Goal: Task Accomplishment & Management: Manage account settings

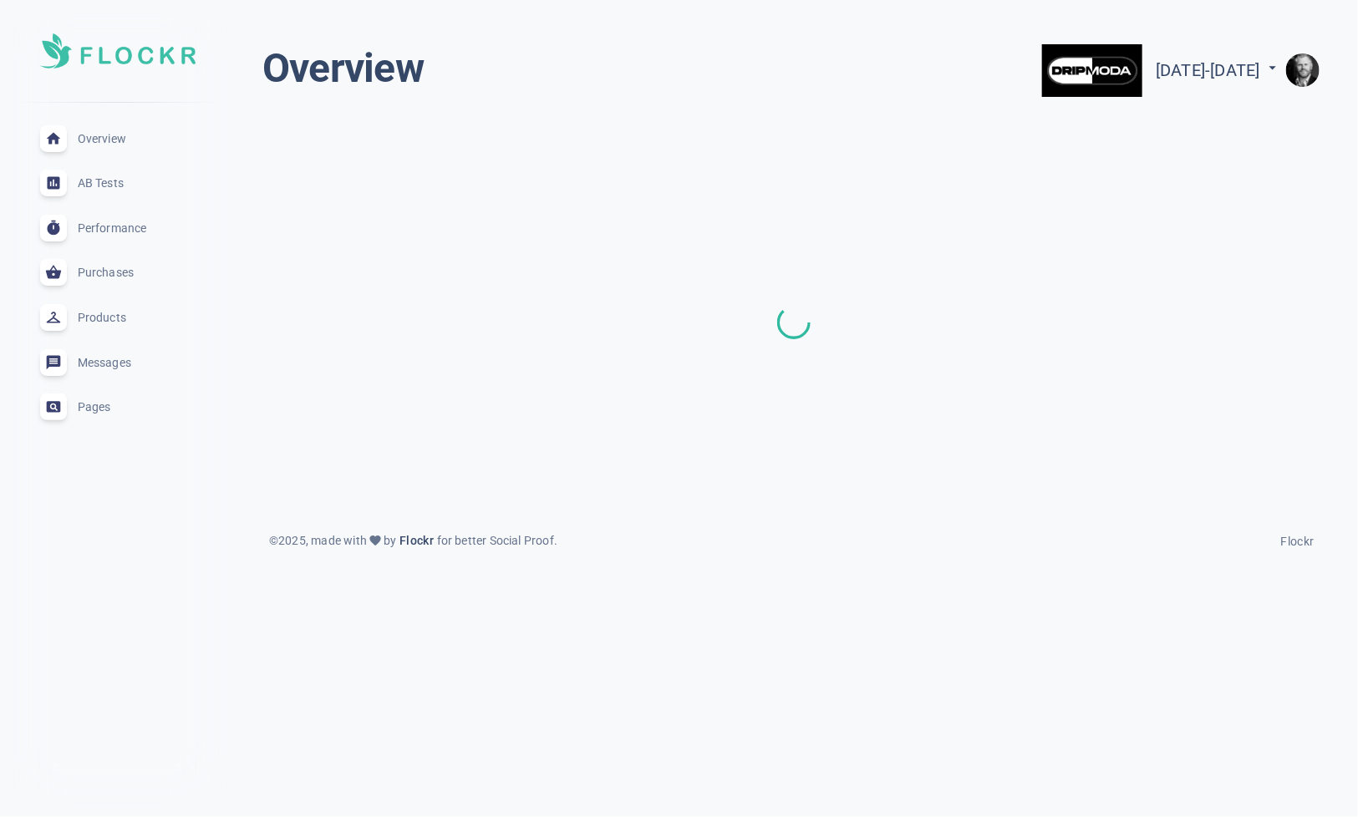
click at [1302, 61] on img "button" at bounding box center [1302, 69] width 33 height 33
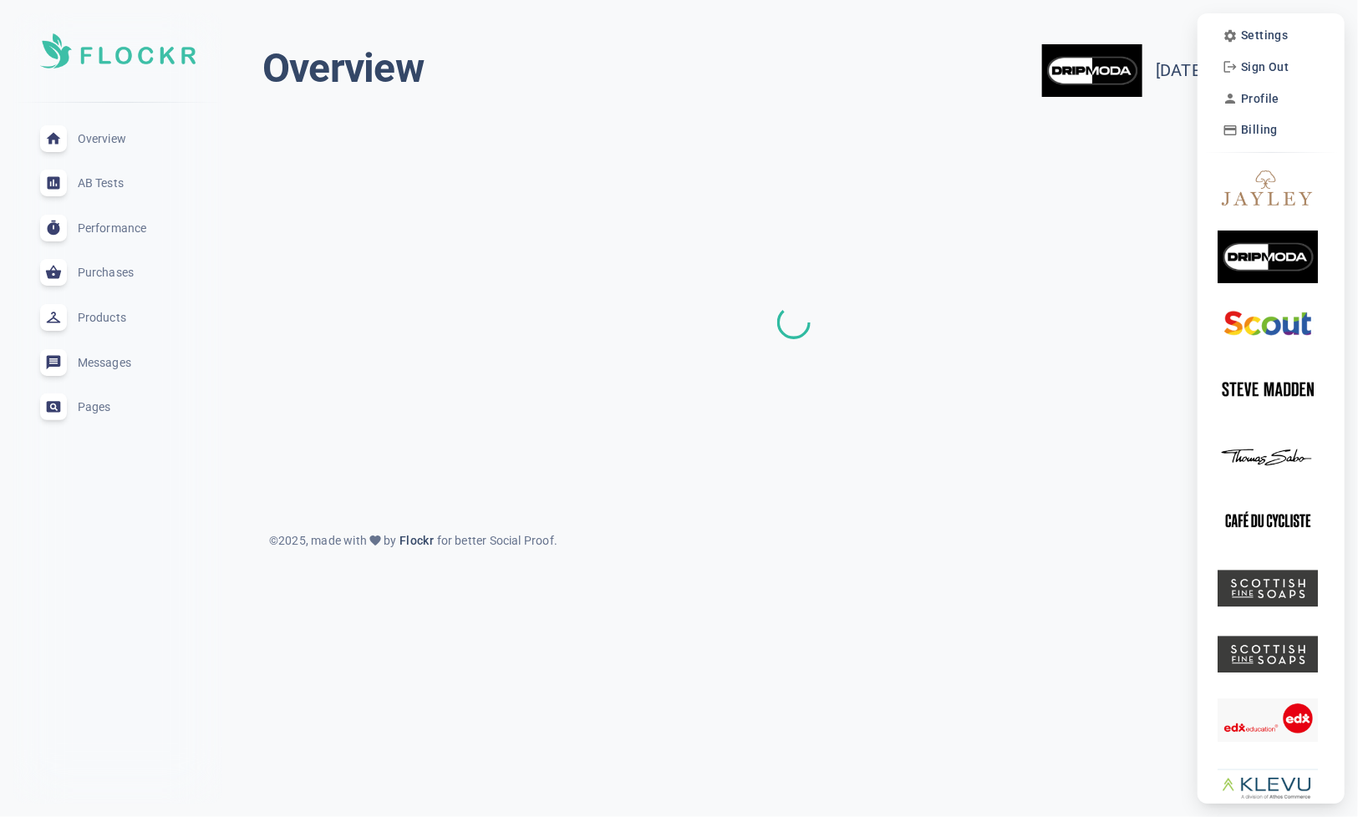
scroll to position [7, 0]
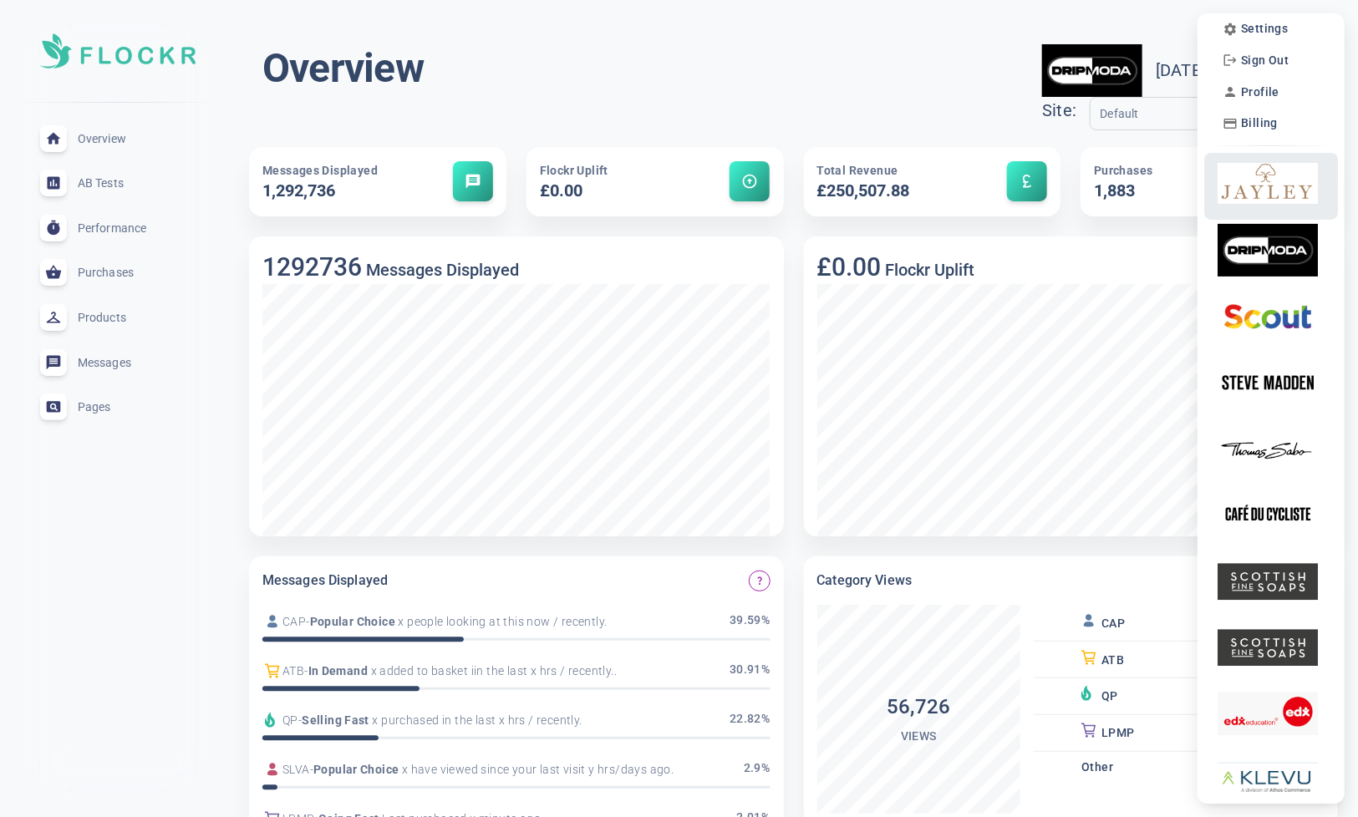
click at [1273, 175] on img at bounding box center [1268, 183] width 100 height 53
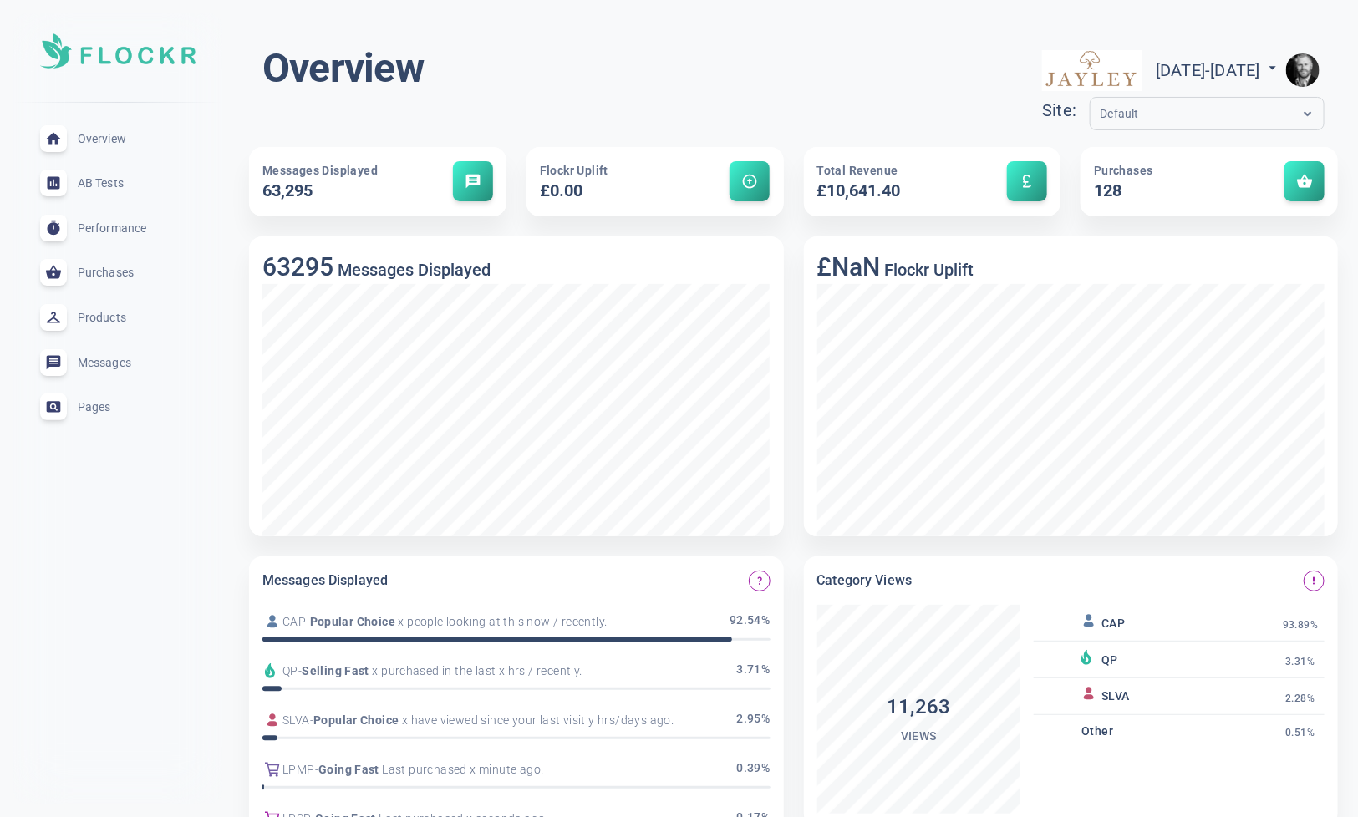
click at [1160, 72] on span "[DATE] - [DATE]" at bounding box center [1218, 70] width 125 height 20
select select "7"
select select "2025"
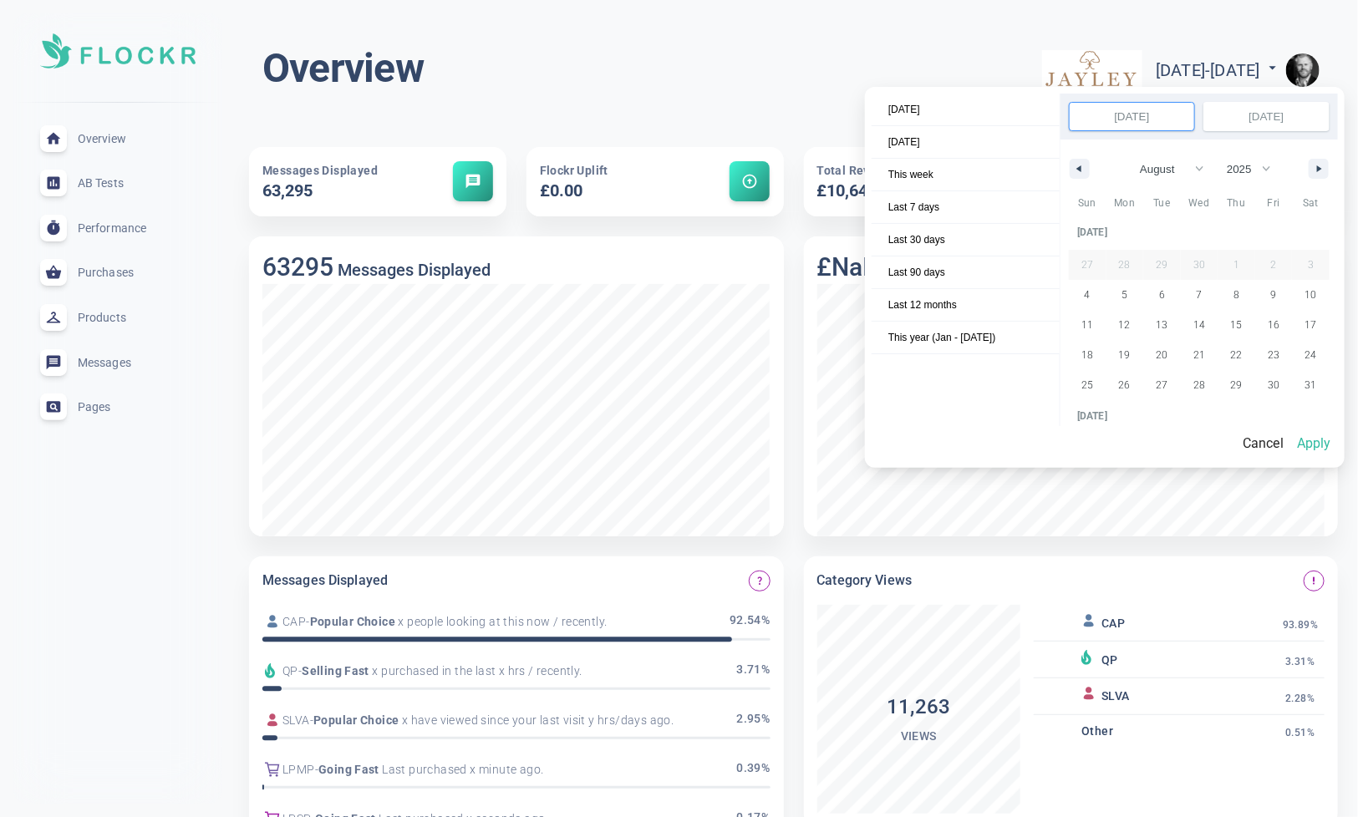
scroll to position [228774, 0]
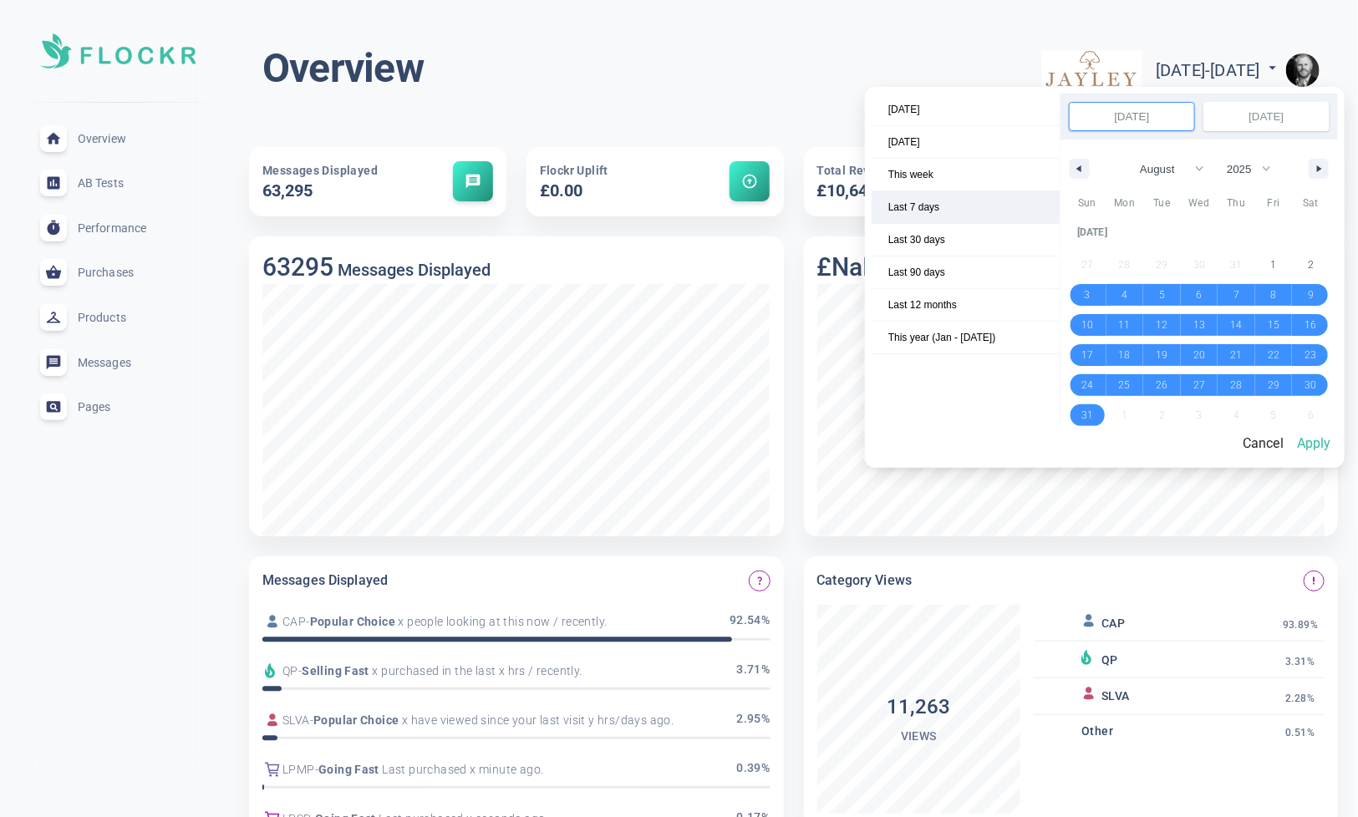
click at [947, 203] on span "Last 7 days" at bounding box center [966, 207] width 188 height 32
select select "8"
select select "2025"
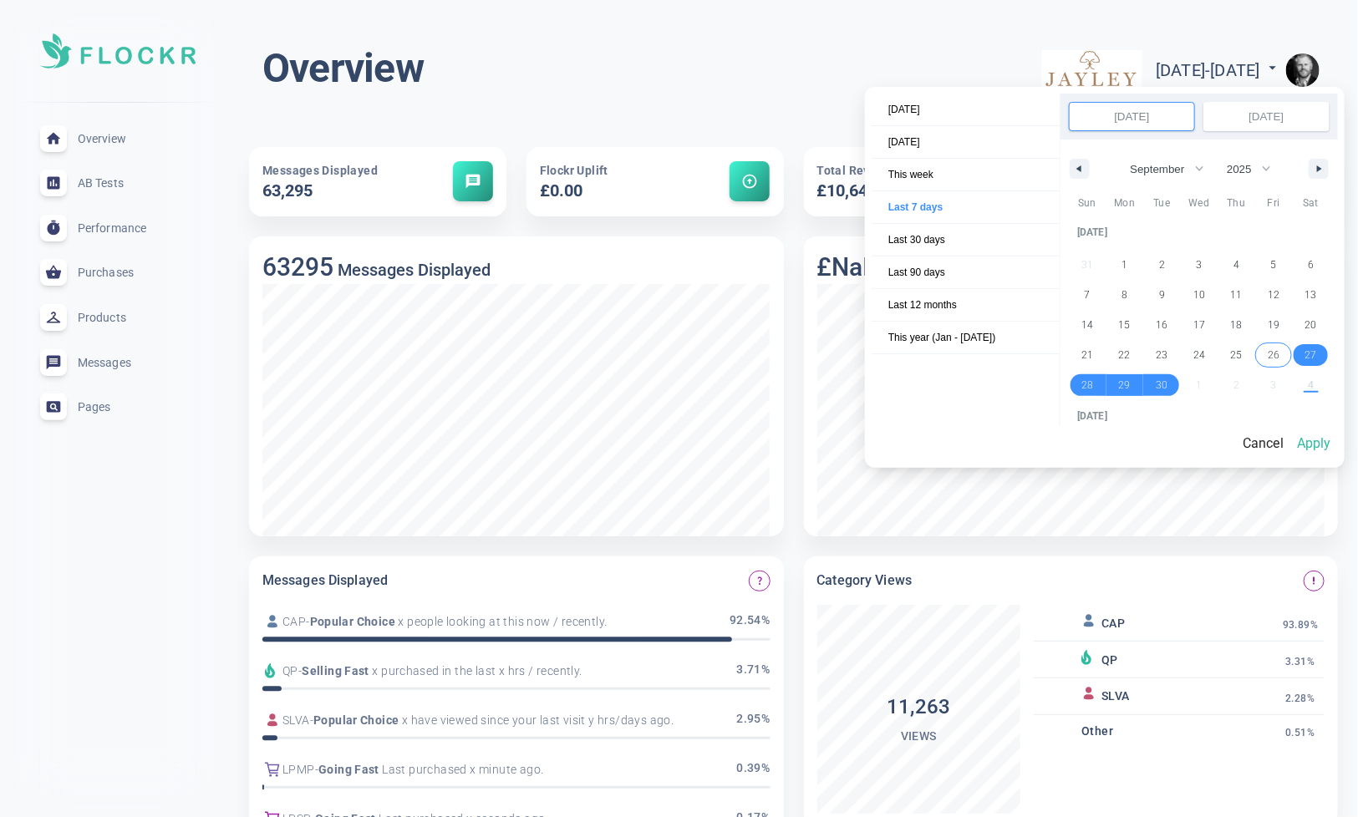
scroll to position [229030, 0]
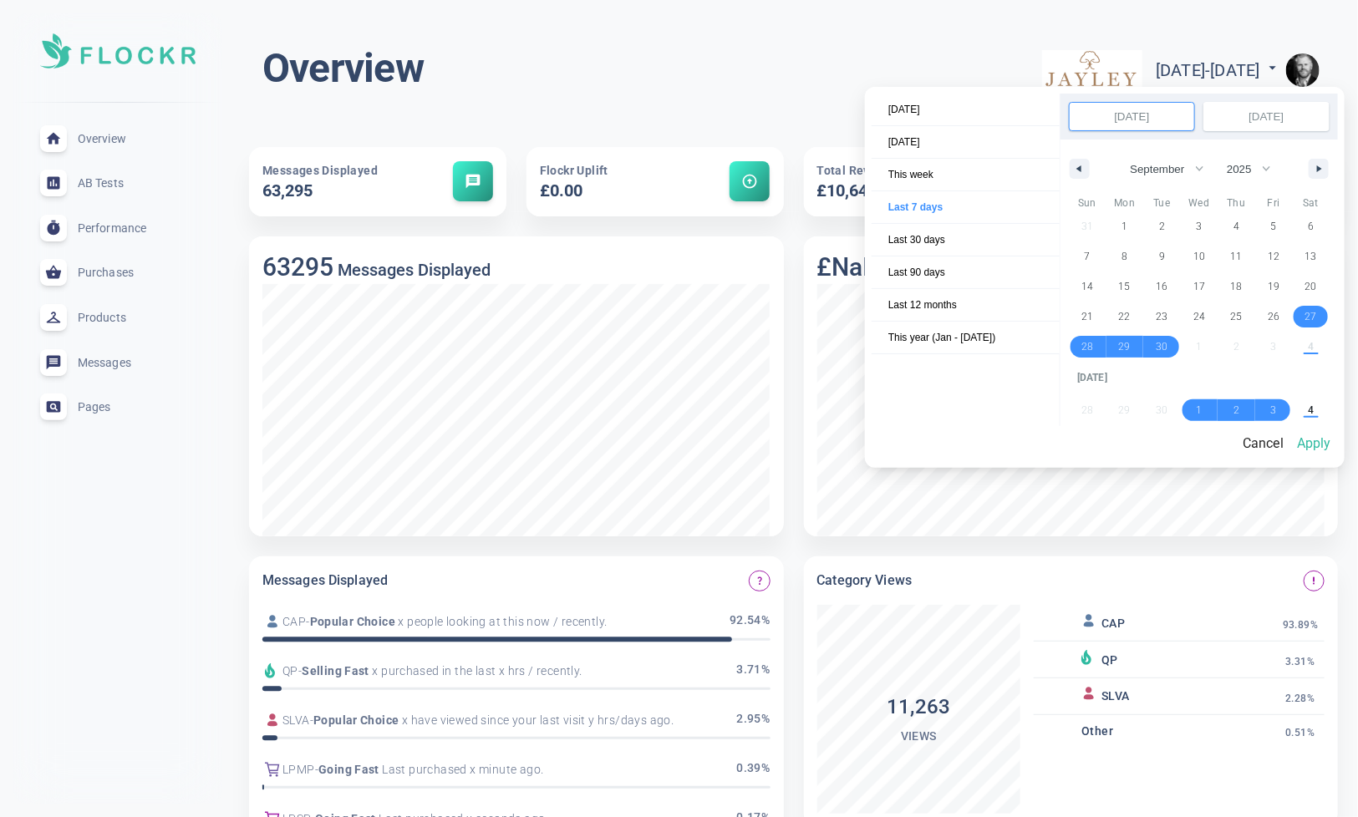
click at [1315, 445] on button "Apply" at bounding box center [1314, 443] width 48 height 35
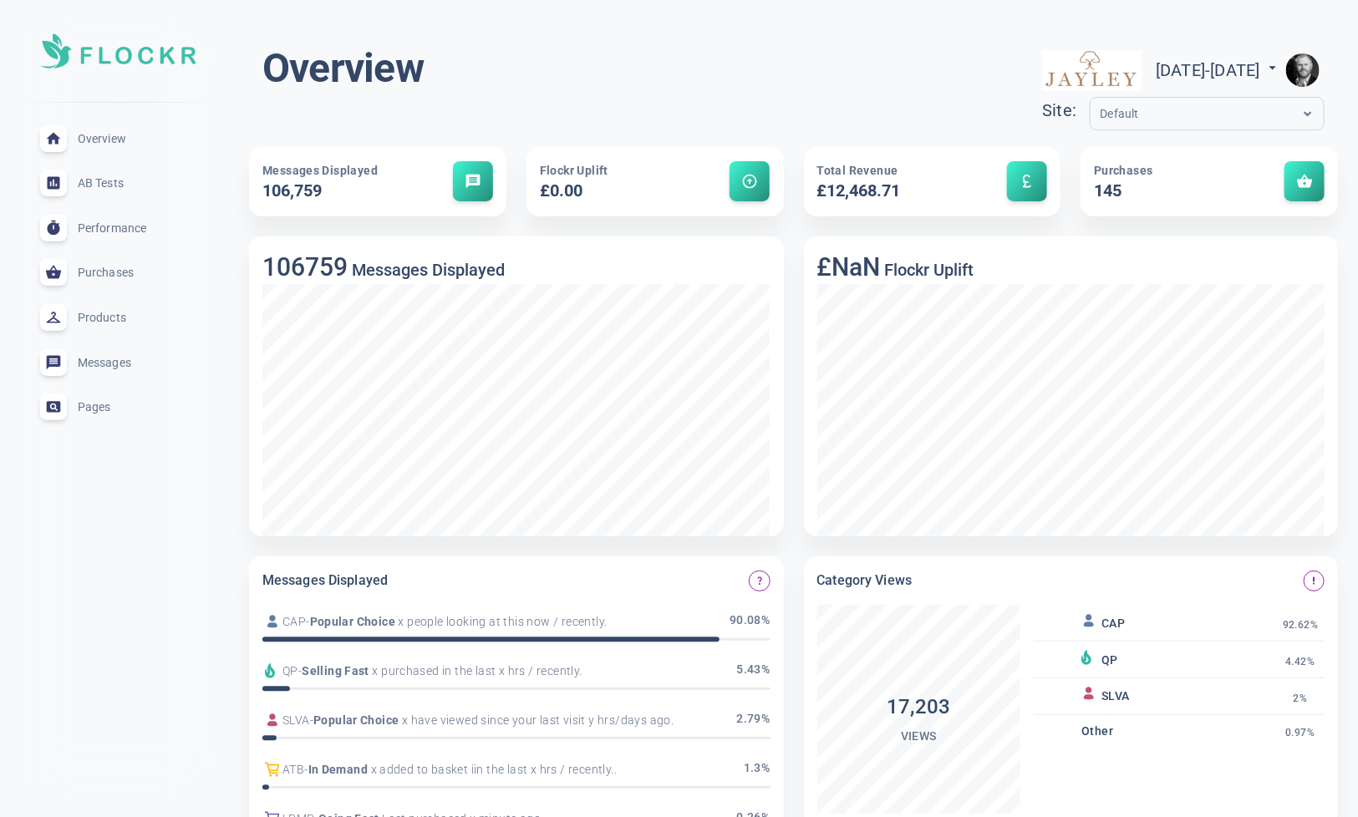
click at [119, 272] on span "Purchases" at bounding box center [138, 272] width 120 height 0
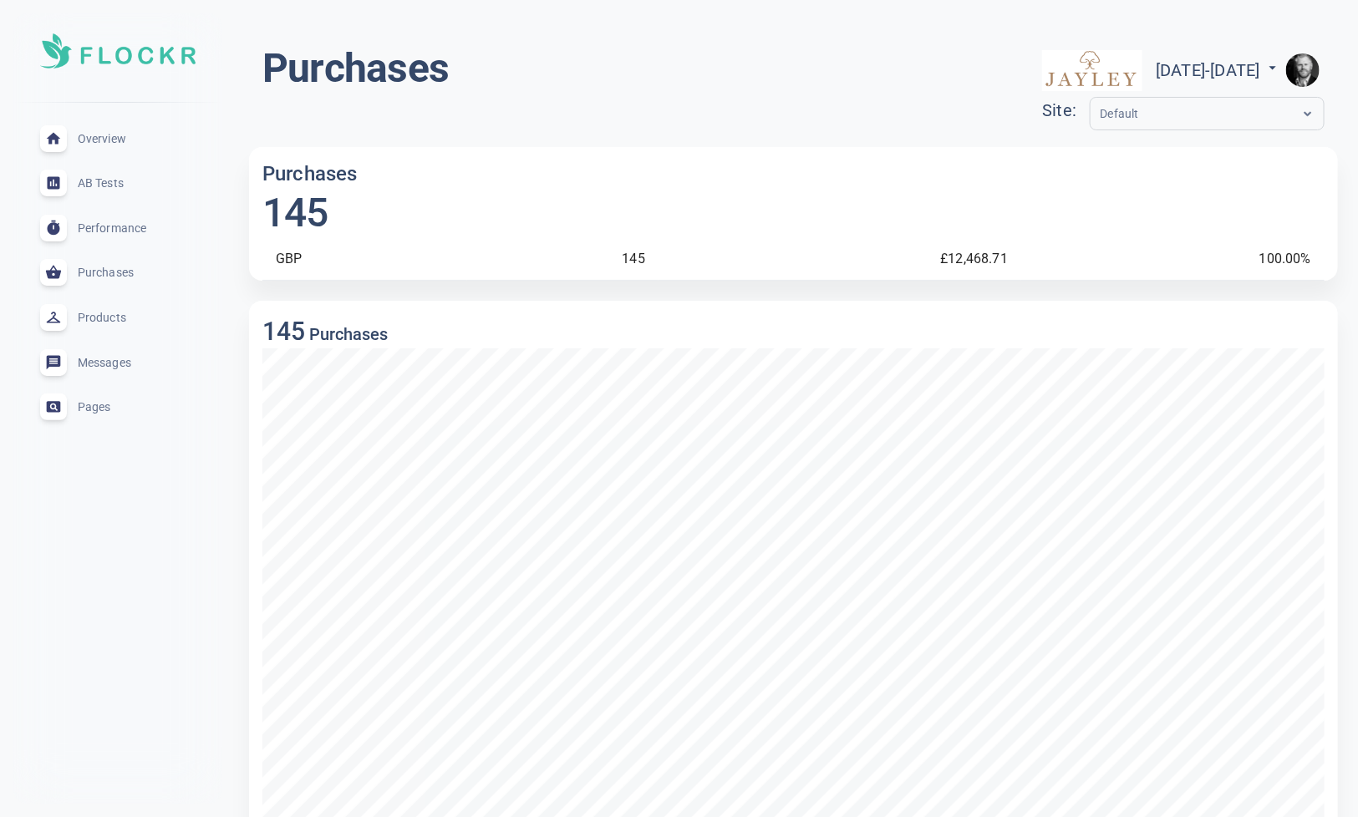
click at [106, 318] on span "Products" at bounding box center [138, 318] width 120 height 0
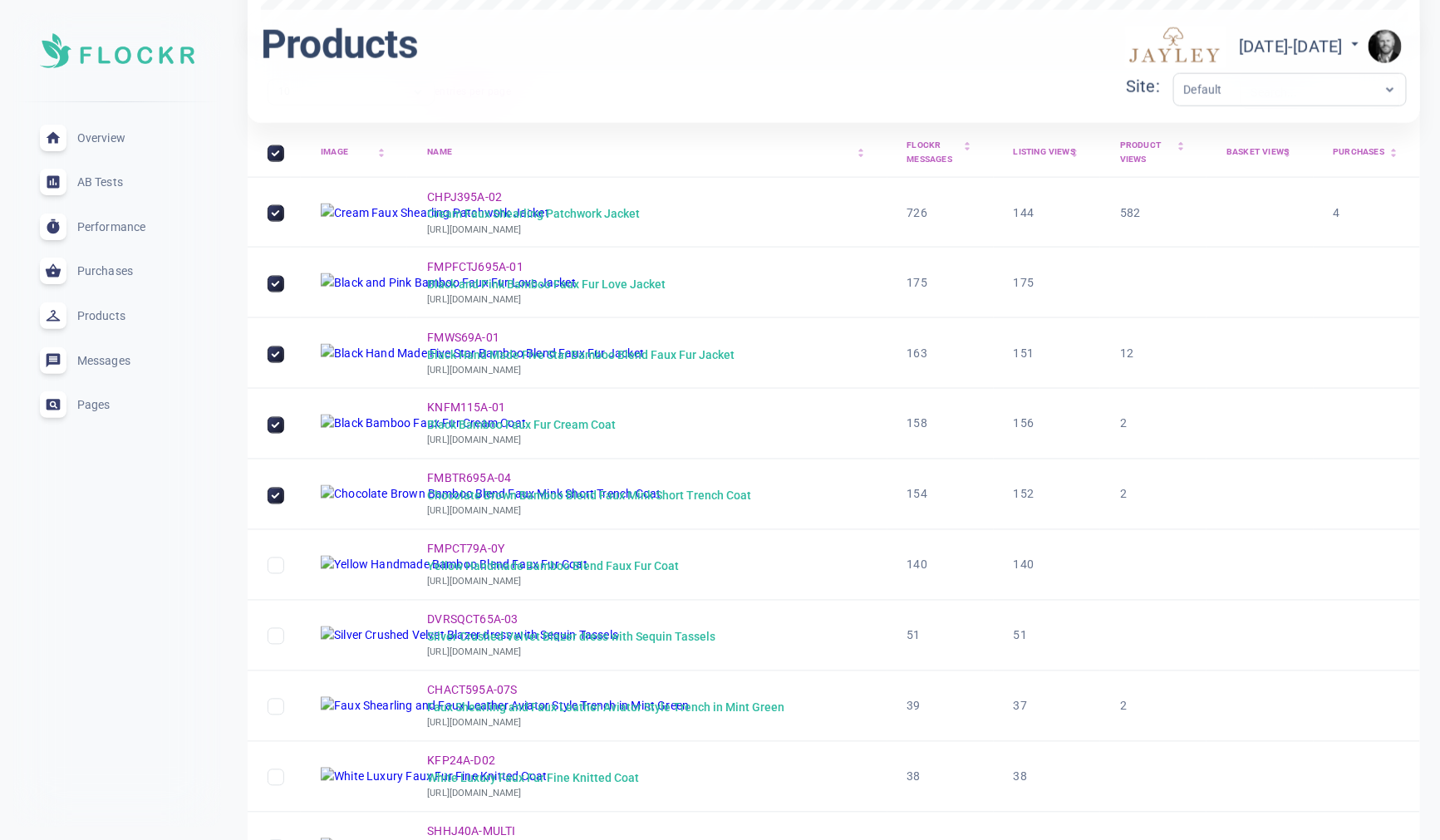
scroll to position [592, 0]
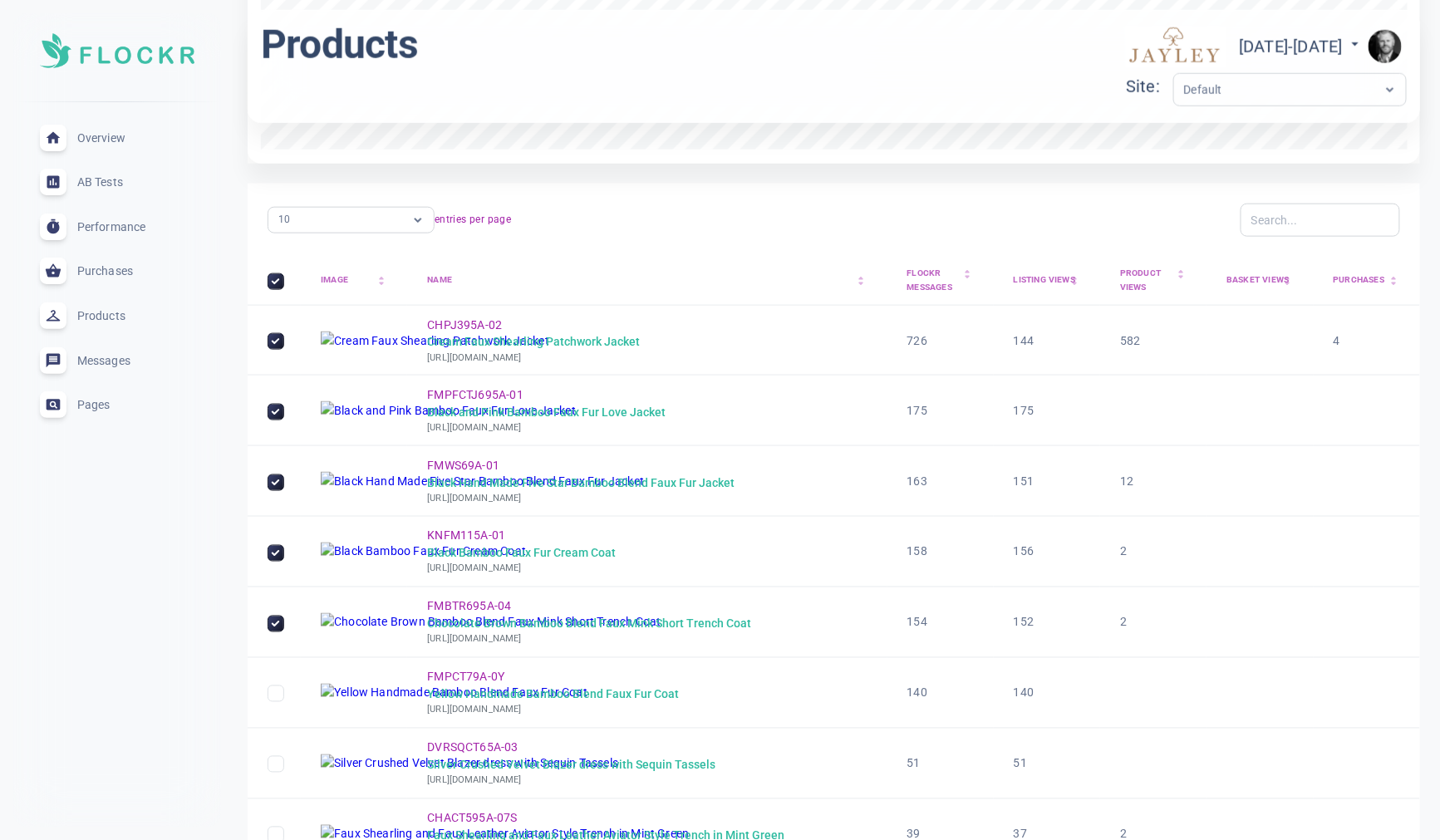
click at [1350, 284] on div "Purchases arrow_drop_up arrow_drop_down" at bounding box center [1366, 280] width 67 height 14
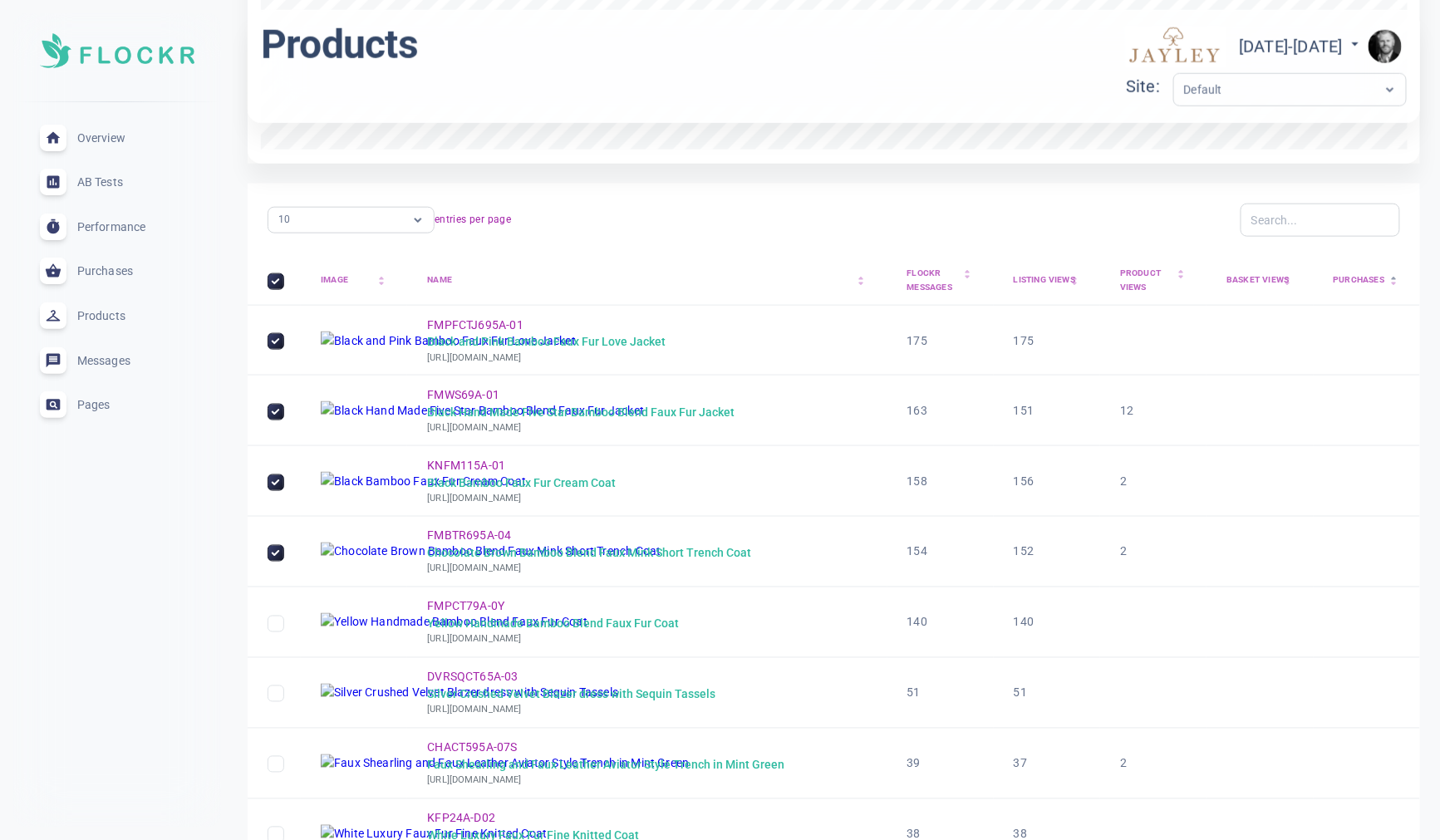
click at [1350, 284] on div "Purchases arrow_drop_up arrow_drop_down" at bounding box center [1366, 280] width 67 height 14
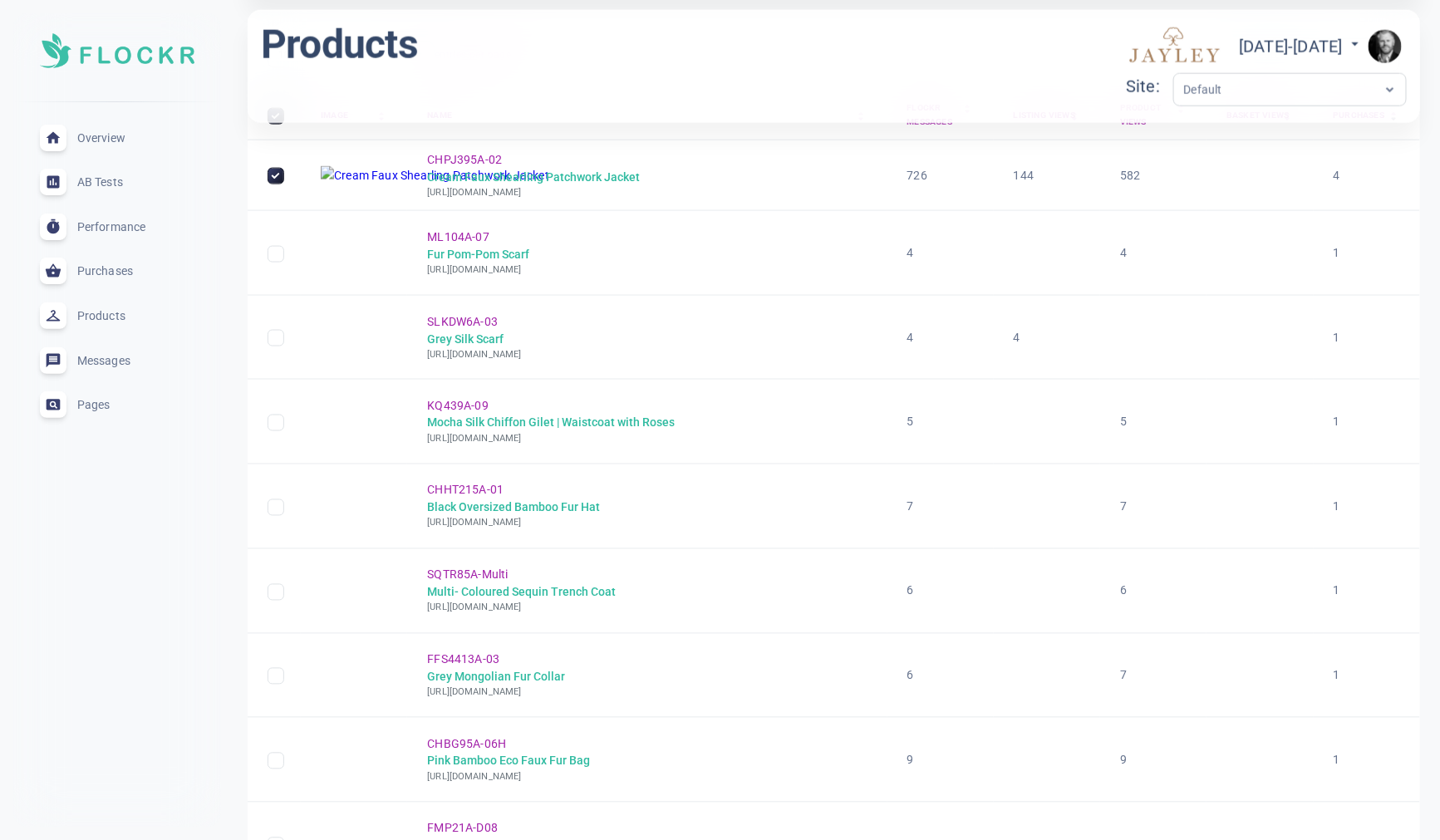
scroll to position [743, 0]
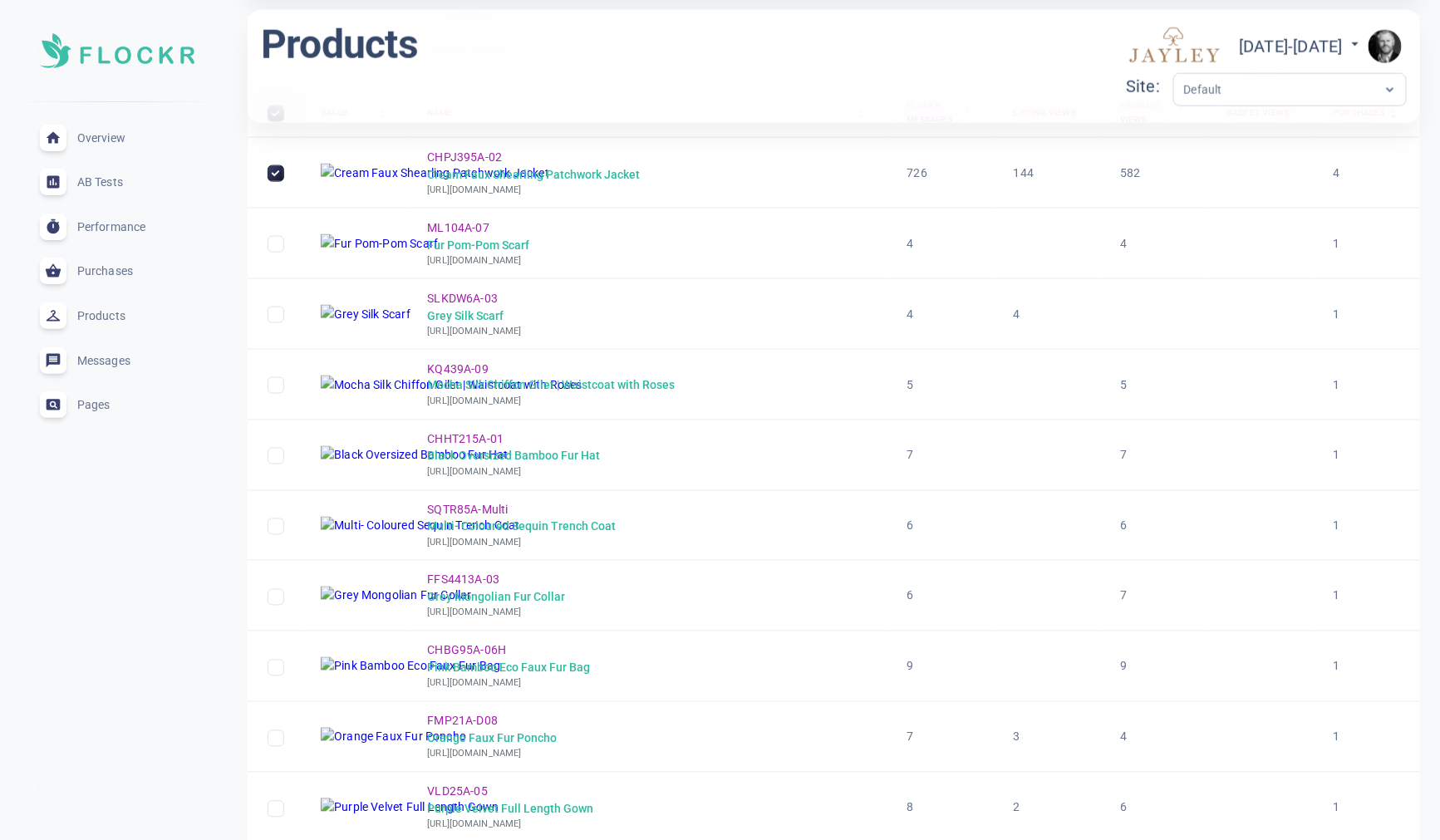
click at [616, 539] on p "[URL][DOMAIN_NAME]" at bounding box center [522, 543] width 189 height 15
checkbox input "true"
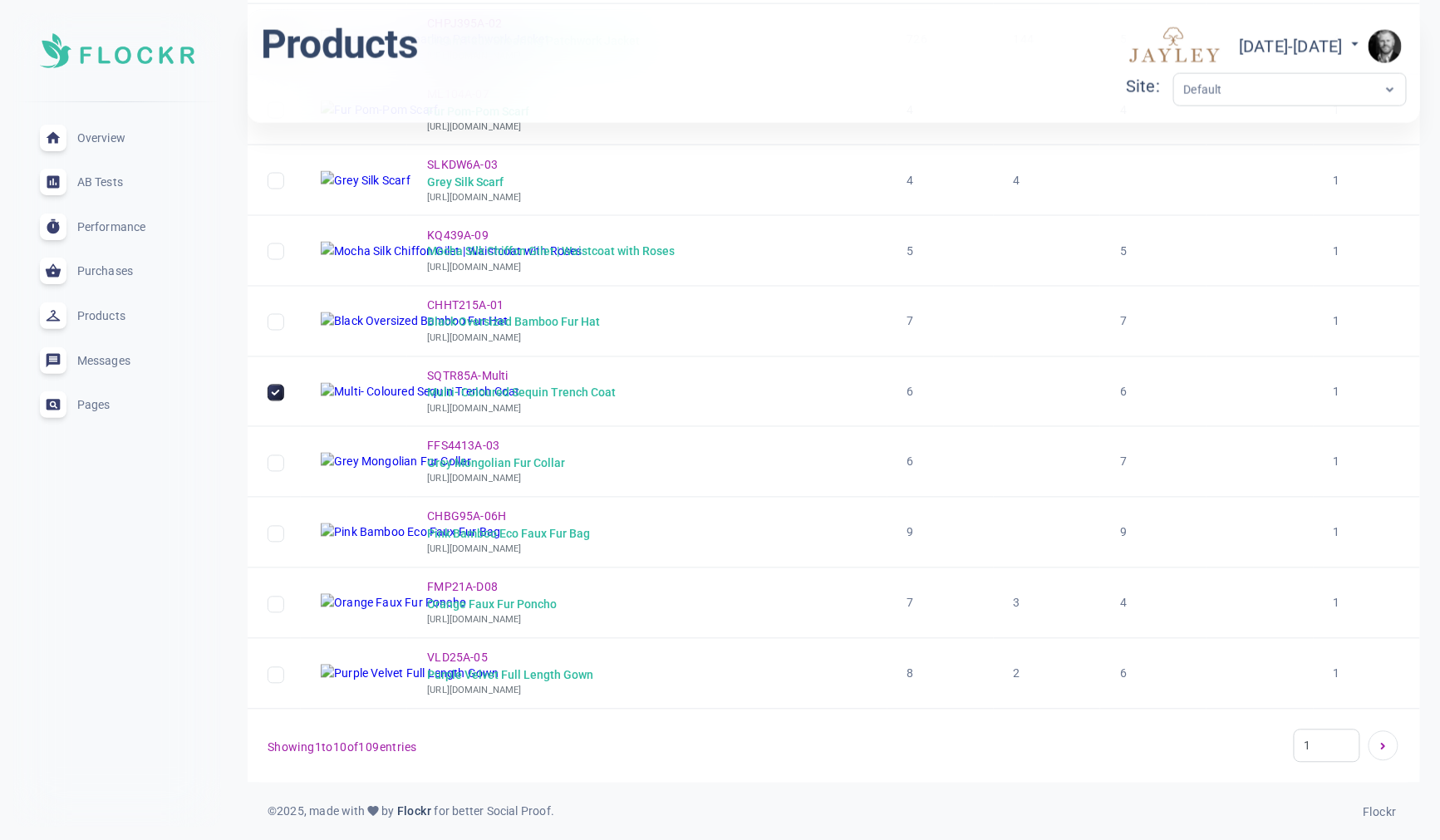
click at [412, 676] on img at bounding box center [411, 674] width 179 height 19
checkbox input "true"
click at [112, 138] on span "Overview" at bounding box center [137, 138] width 119 height 0
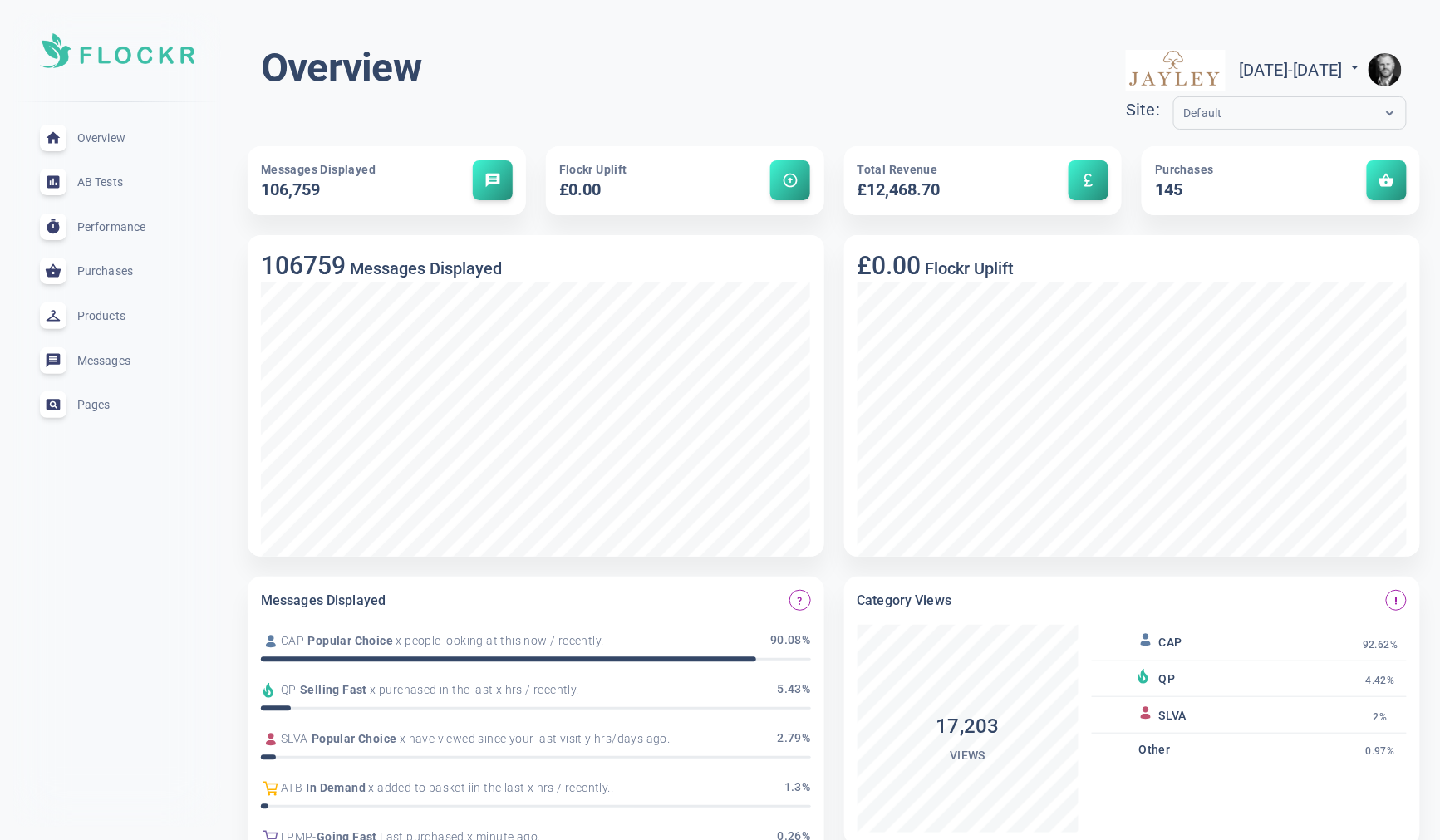
click at [119, 316] on span "Products" at bounding box center [137, 316] width 119 height 0
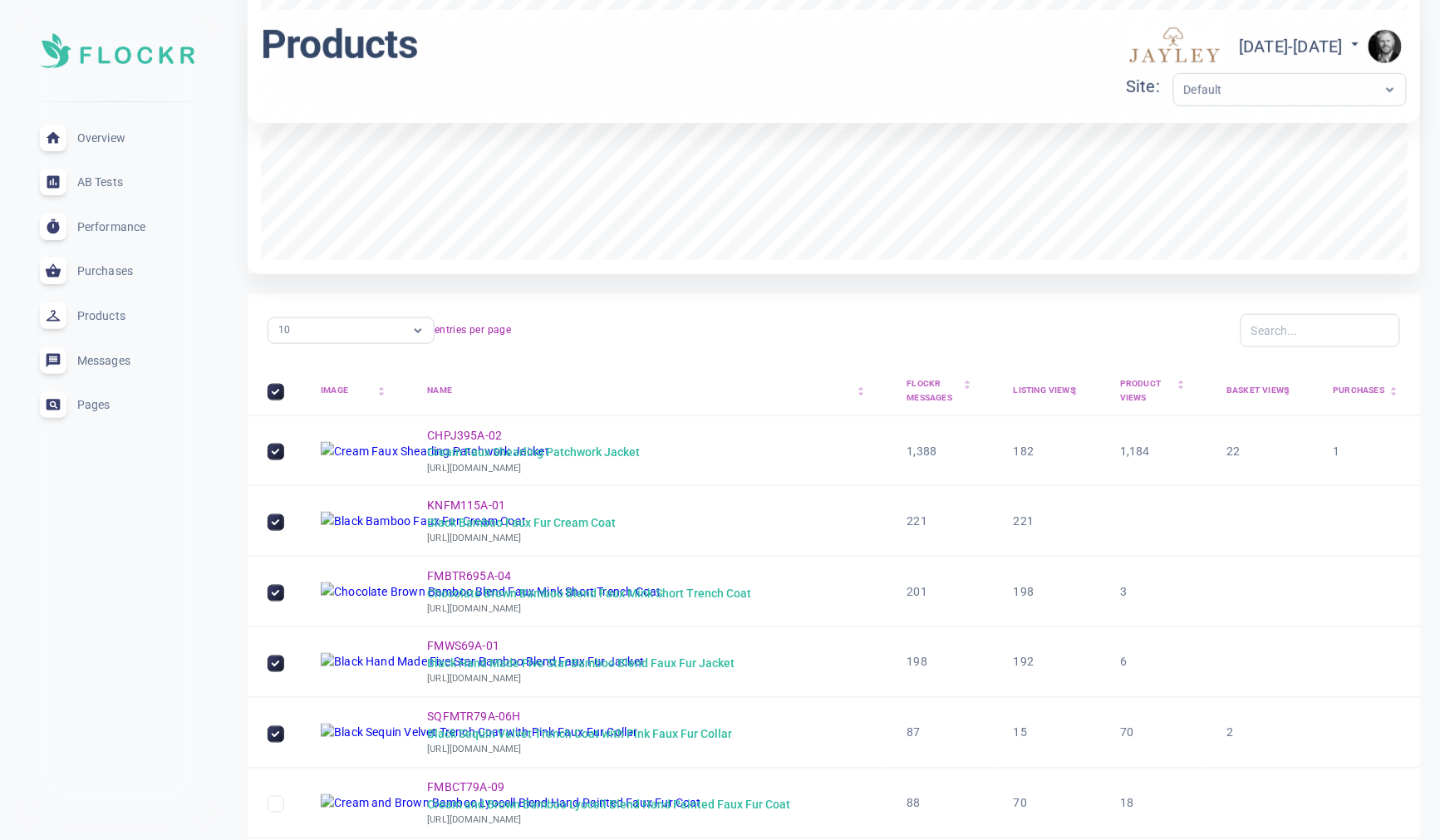
scroll to position [651, 0]
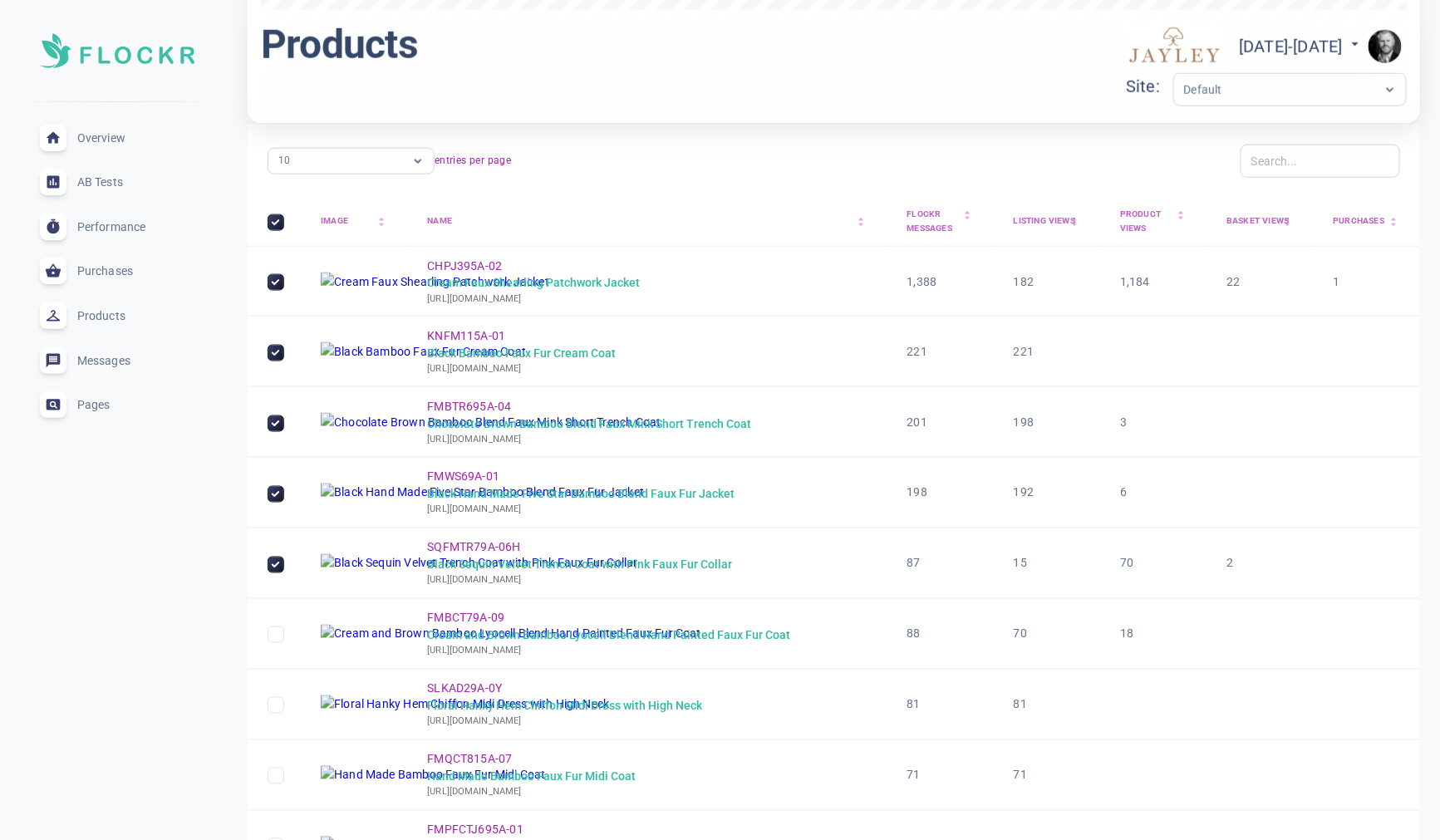
click at [1350, 228] on th "Purchases arrow_drop_up arrow_drop_down" at bounding box center [1366, 222] width 106 height 48
click at [1350, 227] on div "Purchases arrow_drop_up arrow_drop_down" at bounding box center [1366, 222] width 67 height 14
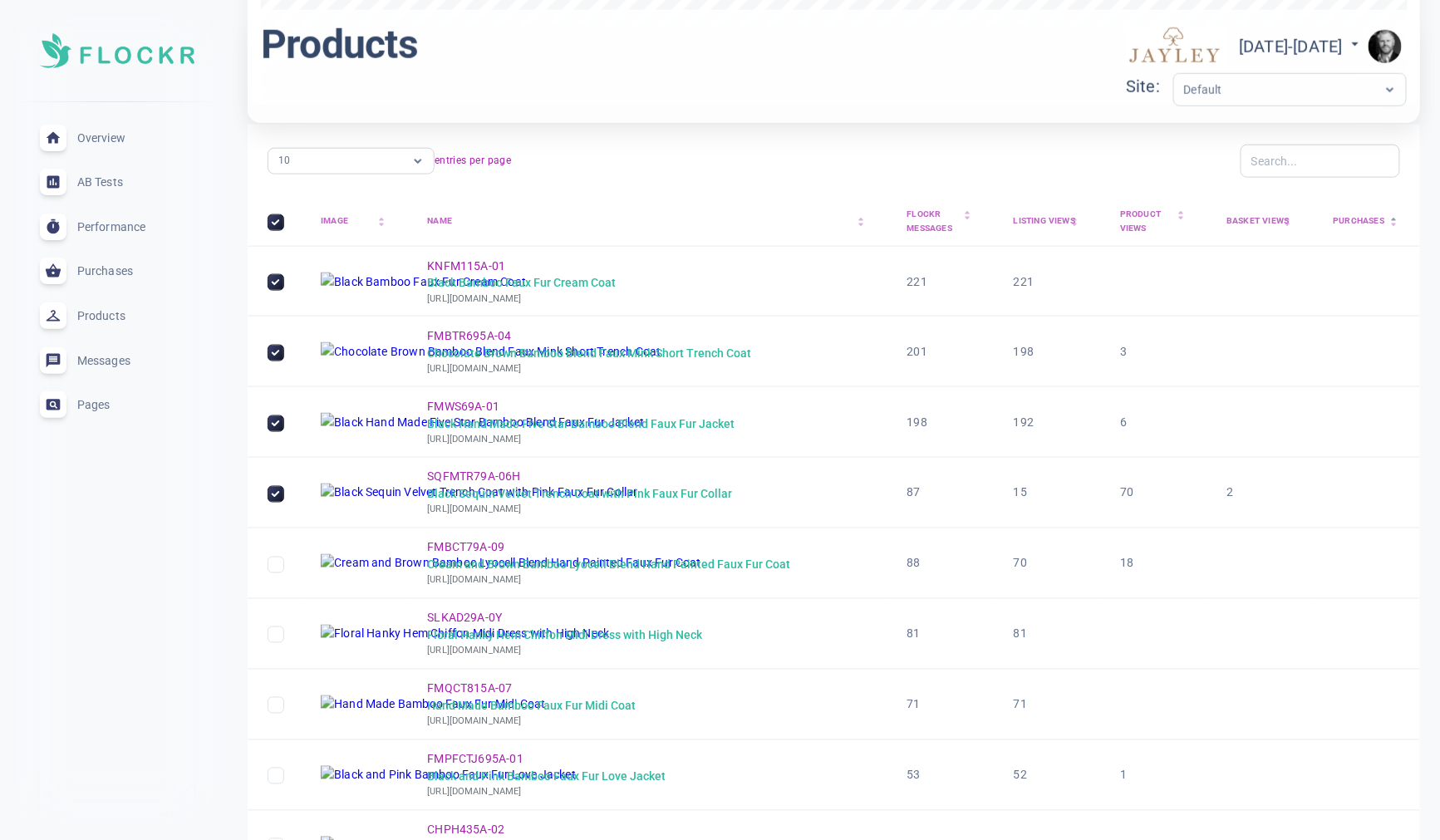
click at [1350, 227] on div "Purchases arrow_drop_up arrow_drop_down" at bounding box center [1366, 222] width 67 height 14
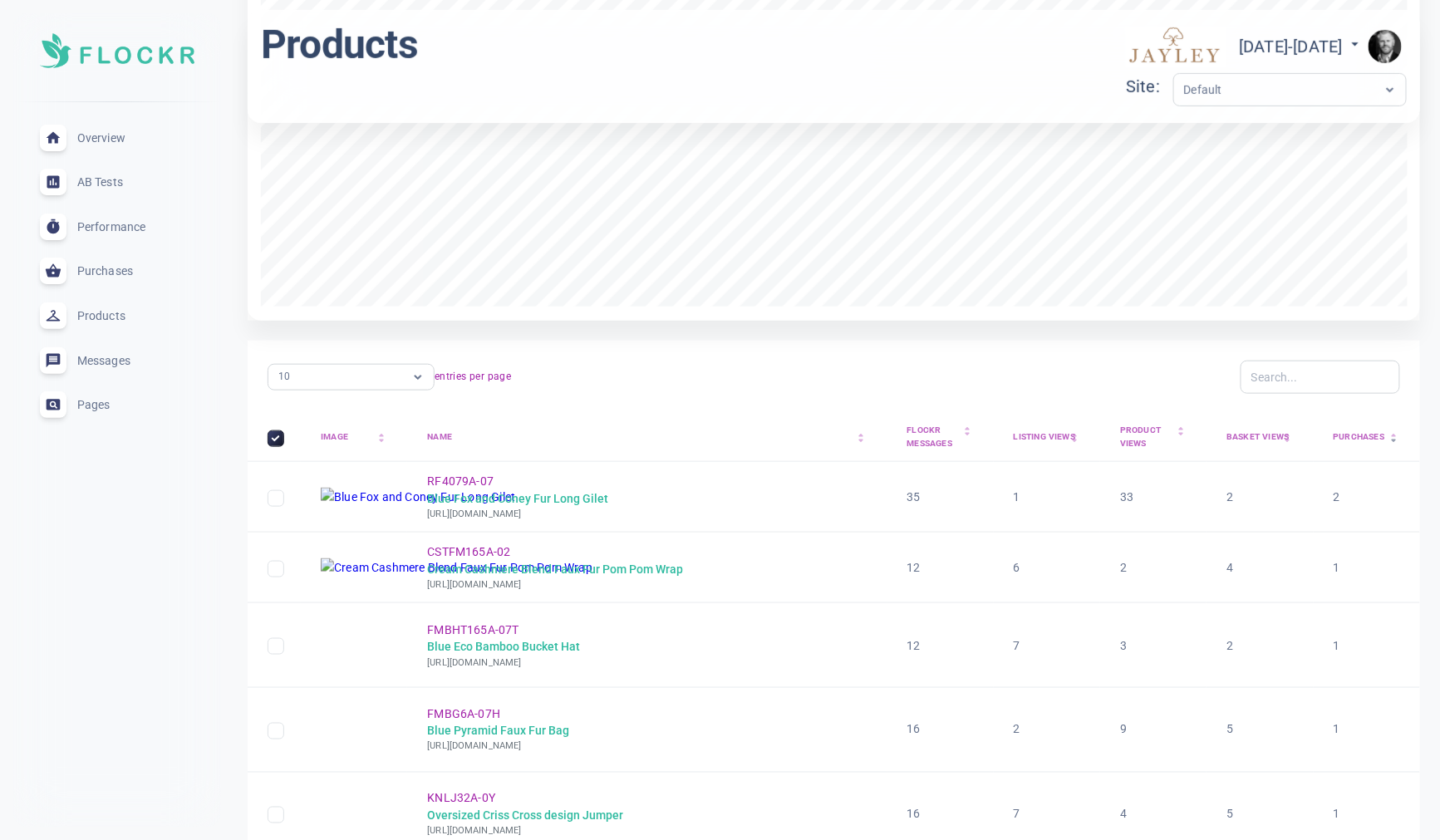
scroll to position [421, 0]
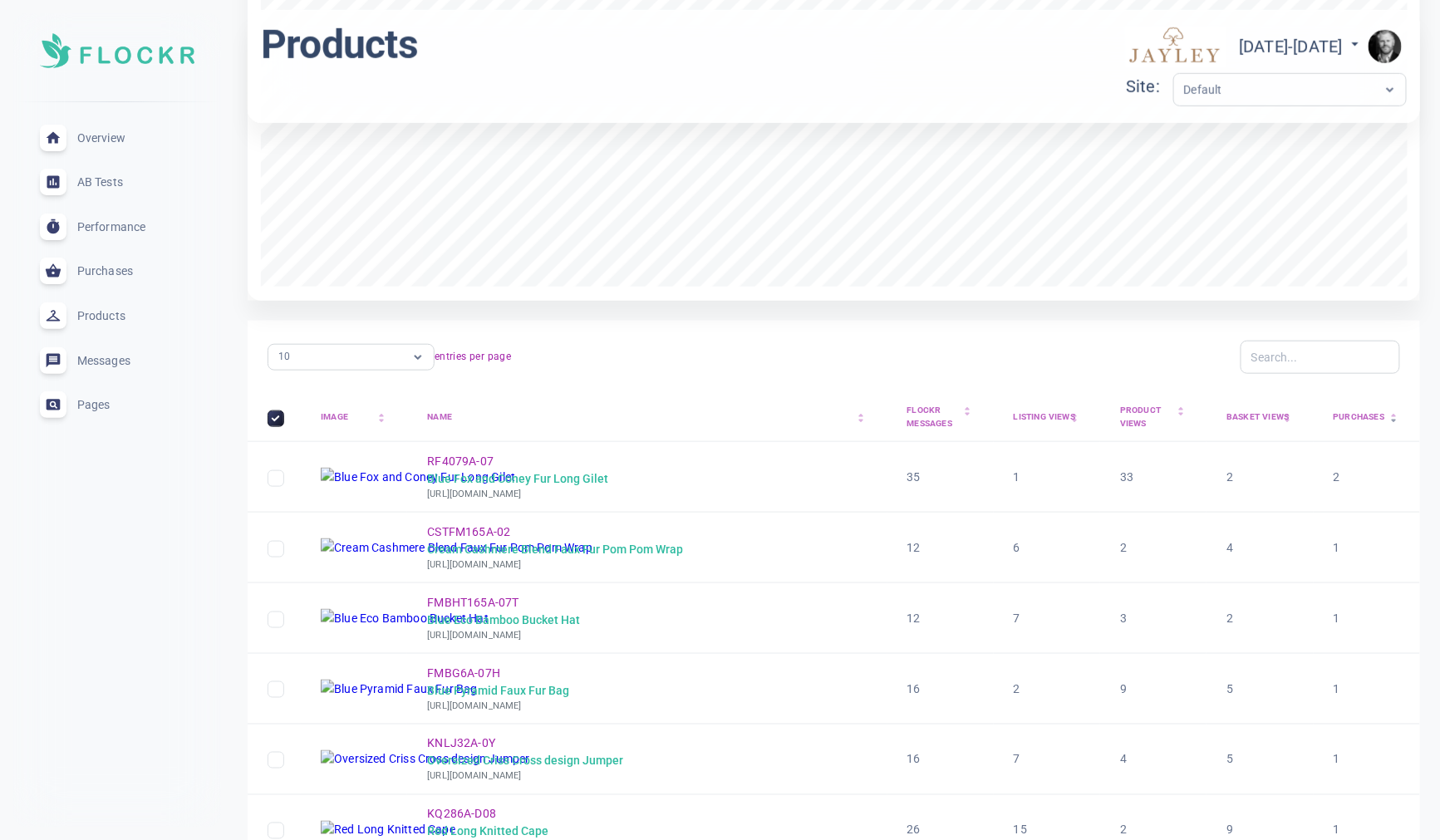
click at [1350, 420] on div "Purchases arrow_drop_up arrow_drop_down" at bounding box center [1366, 418] width 67 height 14
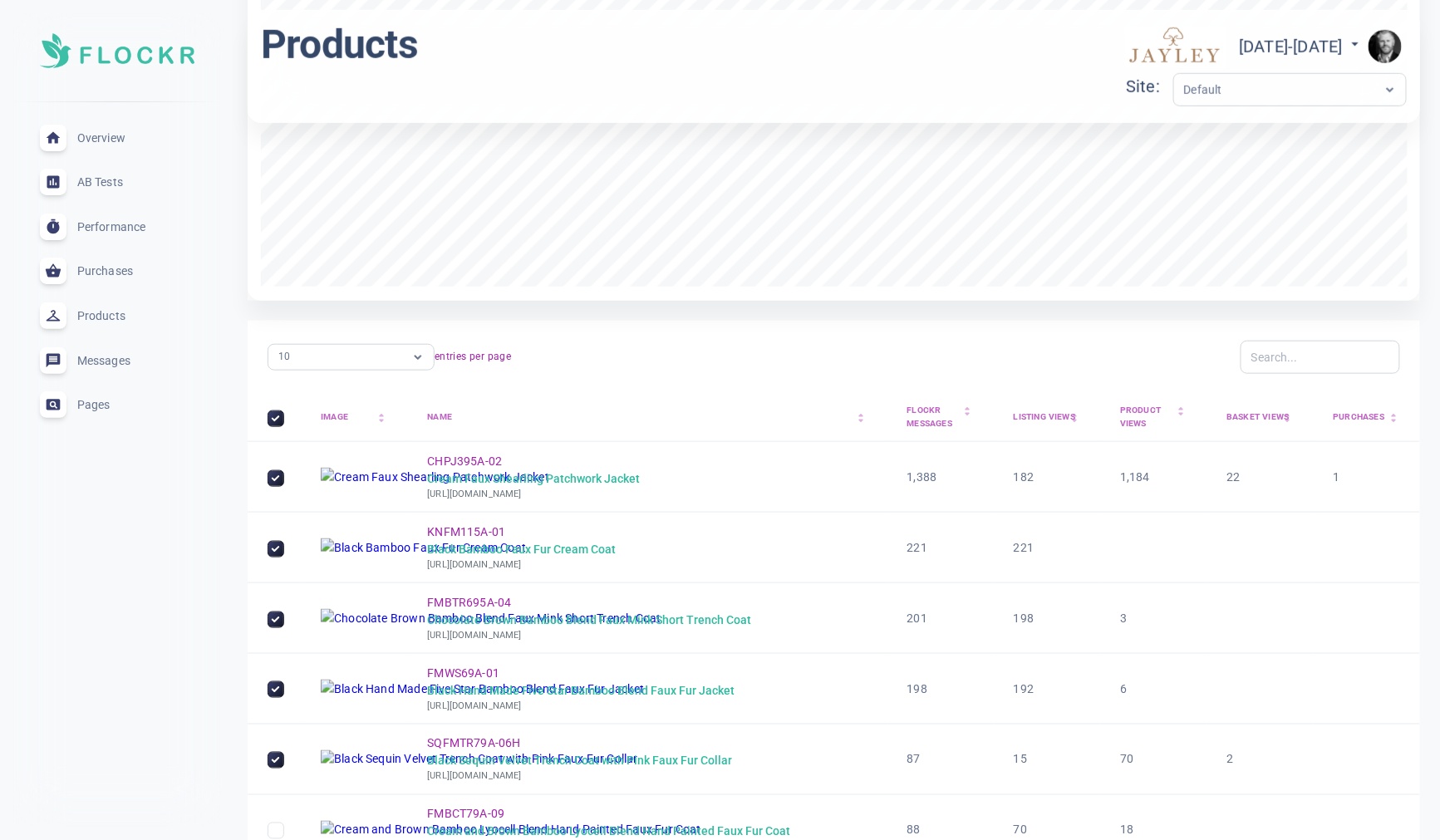
scroll to position [456, 0]
click at [1350, 420] on div "Purchases arrow_drop_up arrow_drop_down" at bounding box center [1366, 417] width 67 height 14
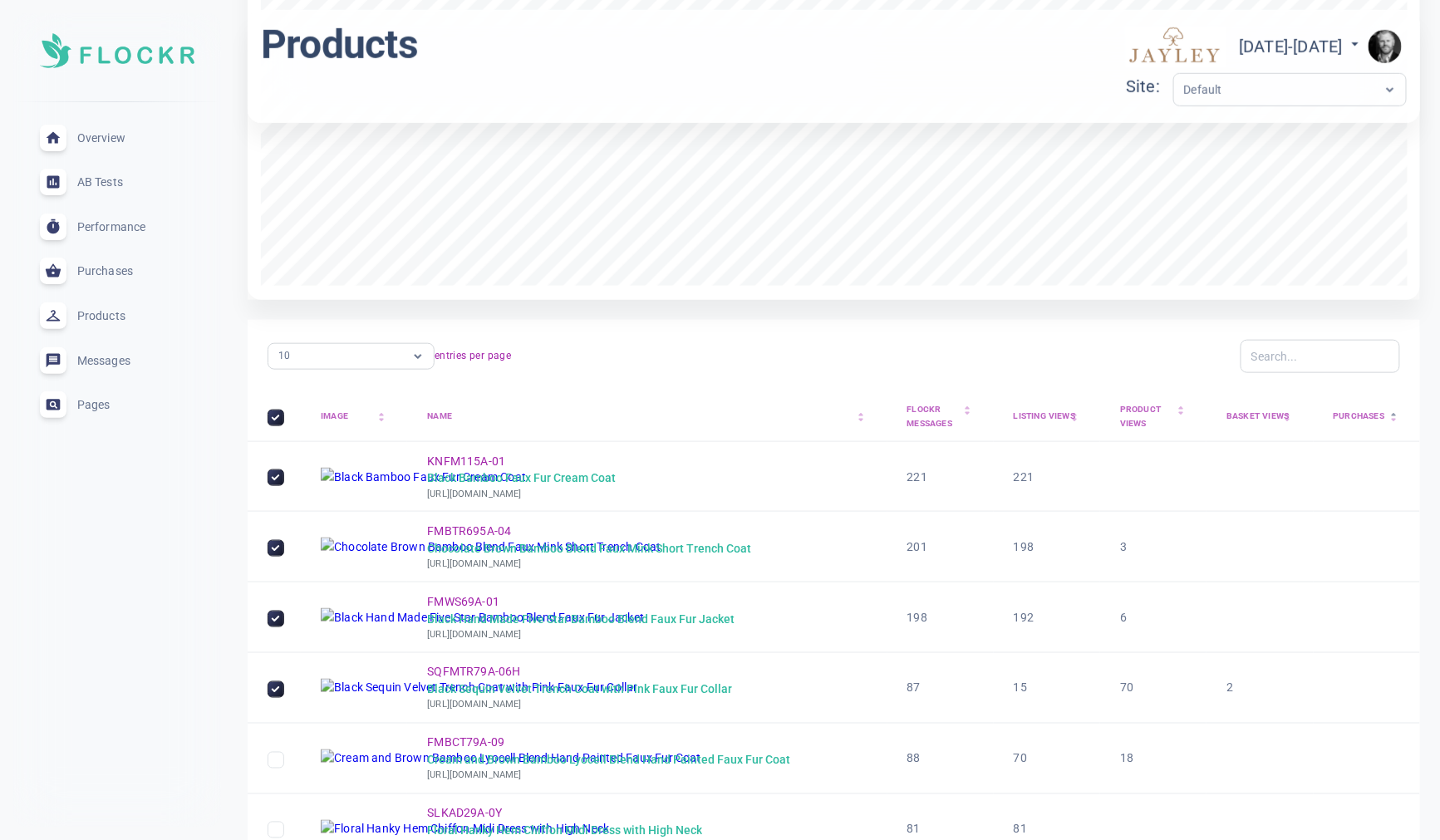
click at [1350, 422] on div "Purchases arrow_drop_up arrow_drop_down" at bounding box center [1366, 417] width 67 height 14
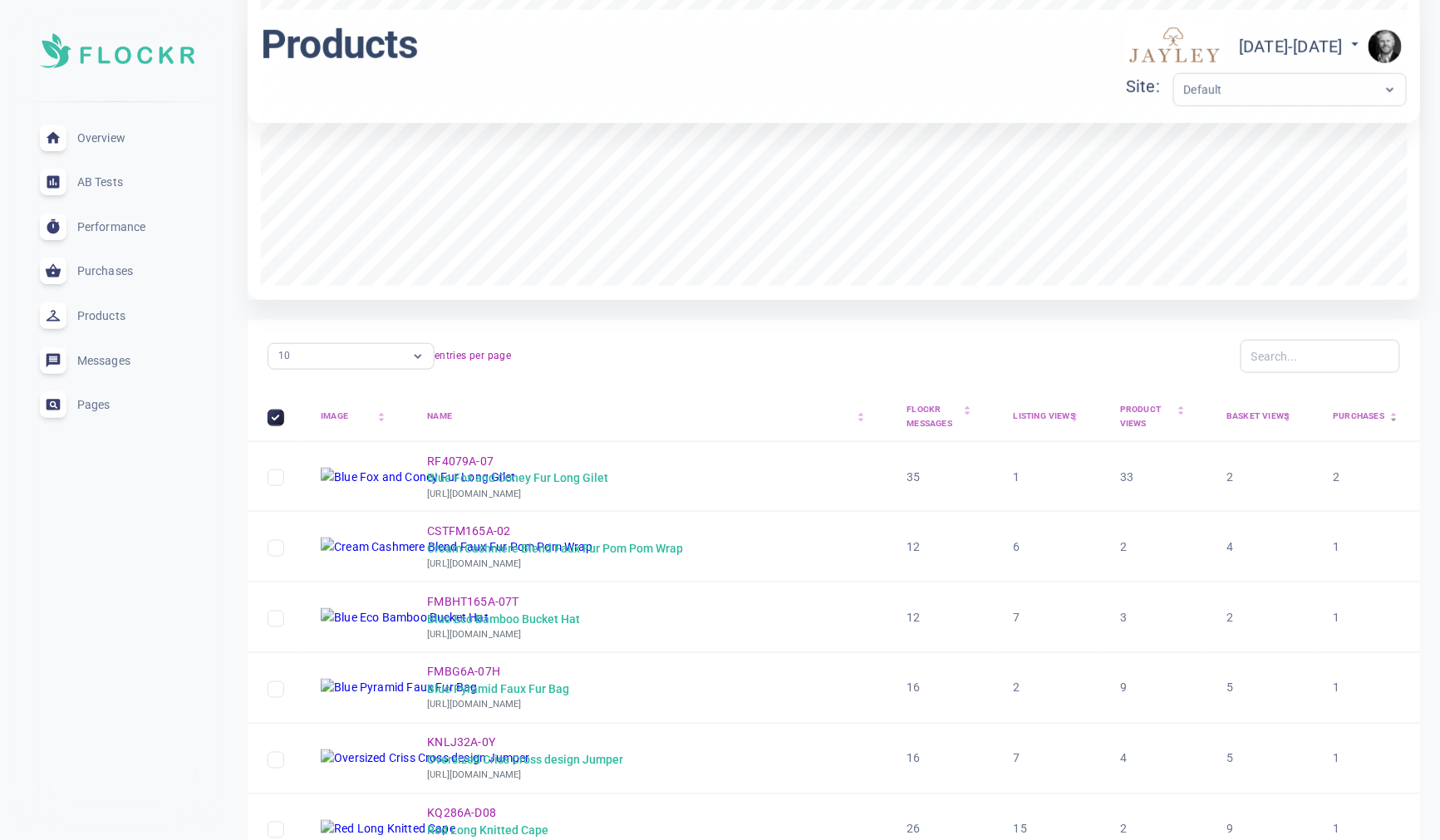
scroll to position [421, 0]
click at [394, 474] on img at bounding box center [419, 476] width 195 height 19
checkbox input "true"
click at [396, 542] on img at bounding box center [456, 548] width 271 height 19
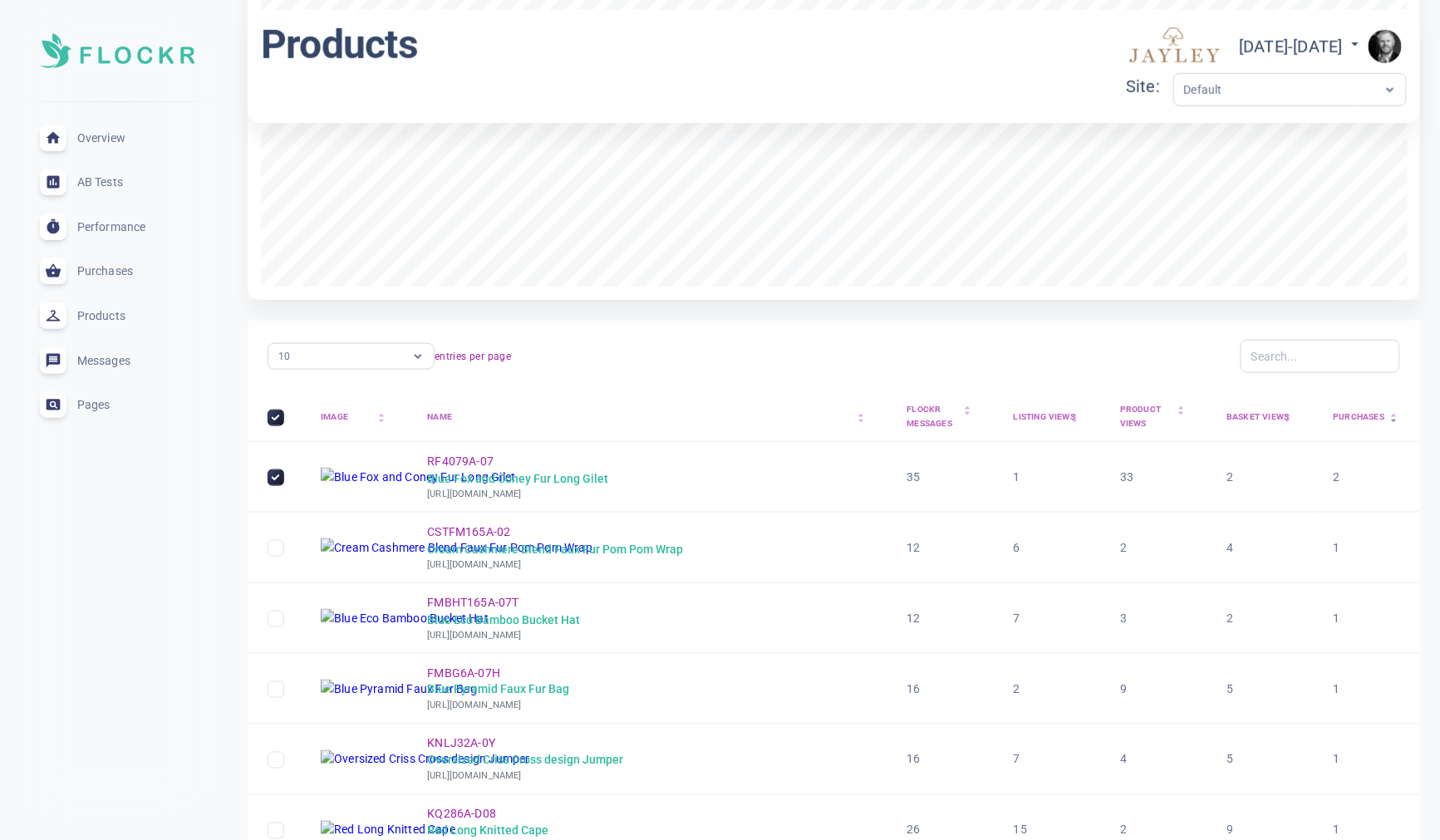
checkbox input "true"
click at [395, 621] on img at bounding box center [405, 618] width 168 height 19
checkbox input "true"
click at [108, 138] on span "Overview" at bounding box center [137, 138] width 119 height 0
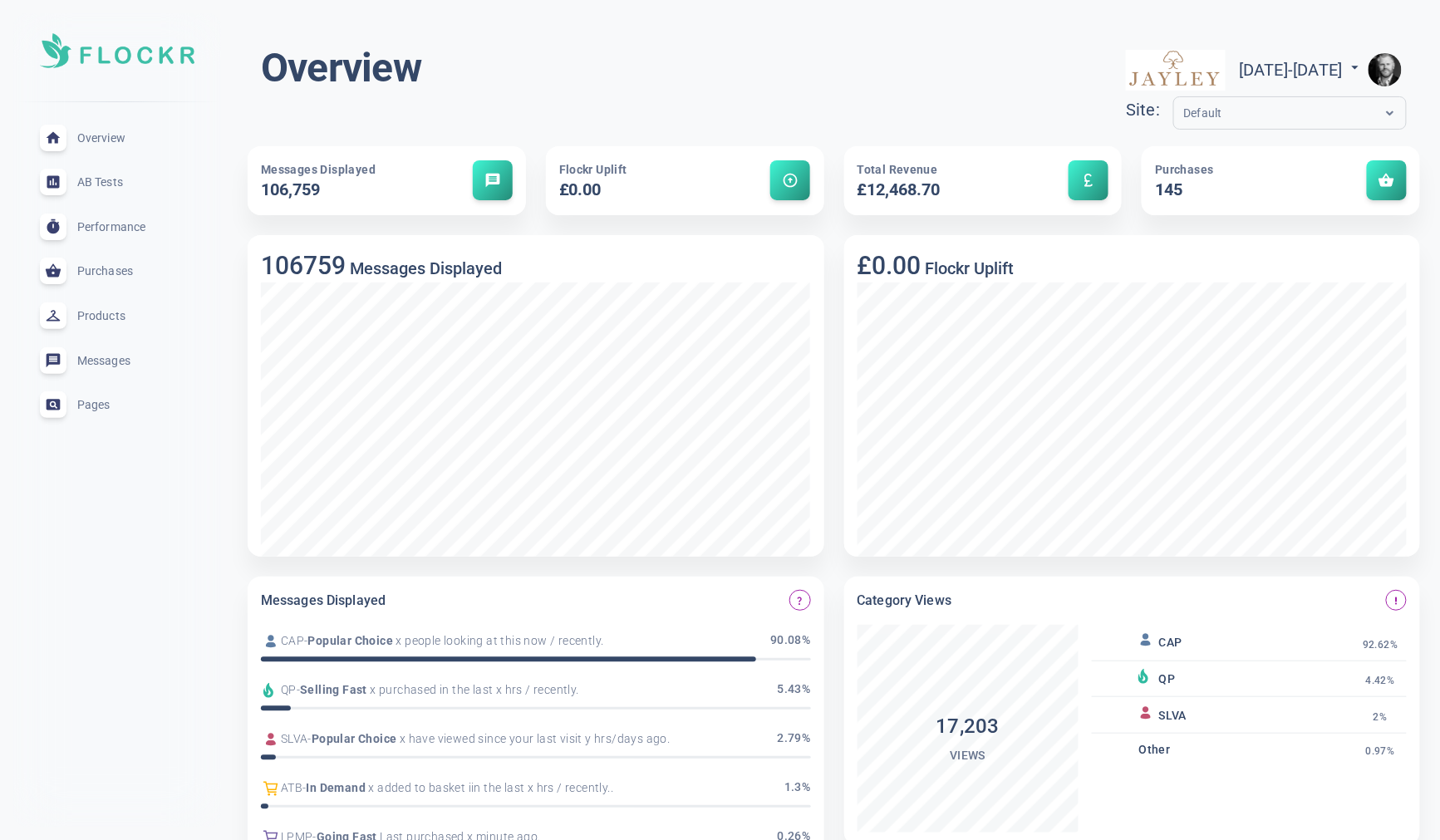
click at [115, 270] on span "Purchases" at bounding box center [137, 270] width 119 height 0
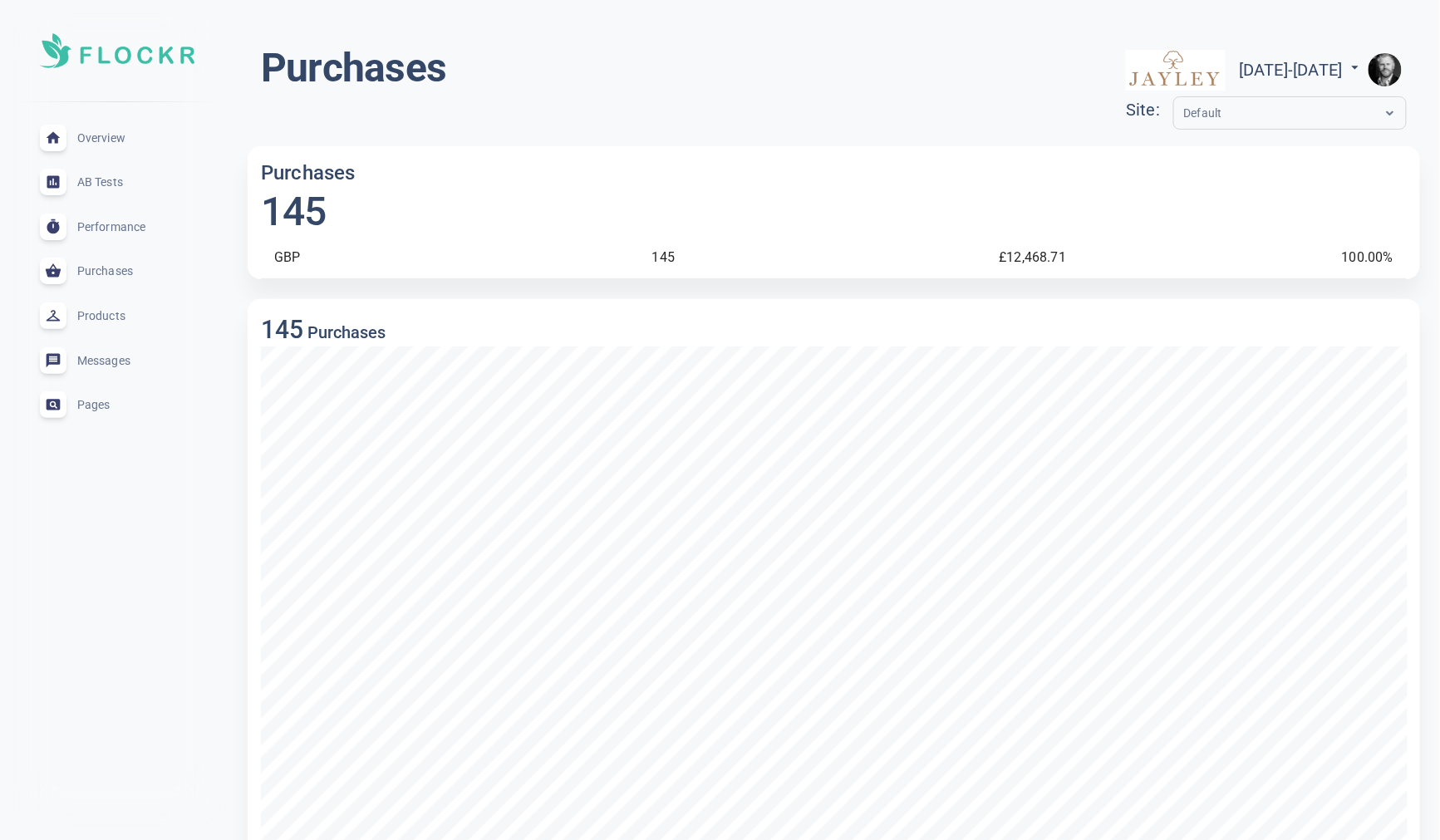
click at [96, 316] on span "Products" at bounding box center [137, 316] width 119 height 0
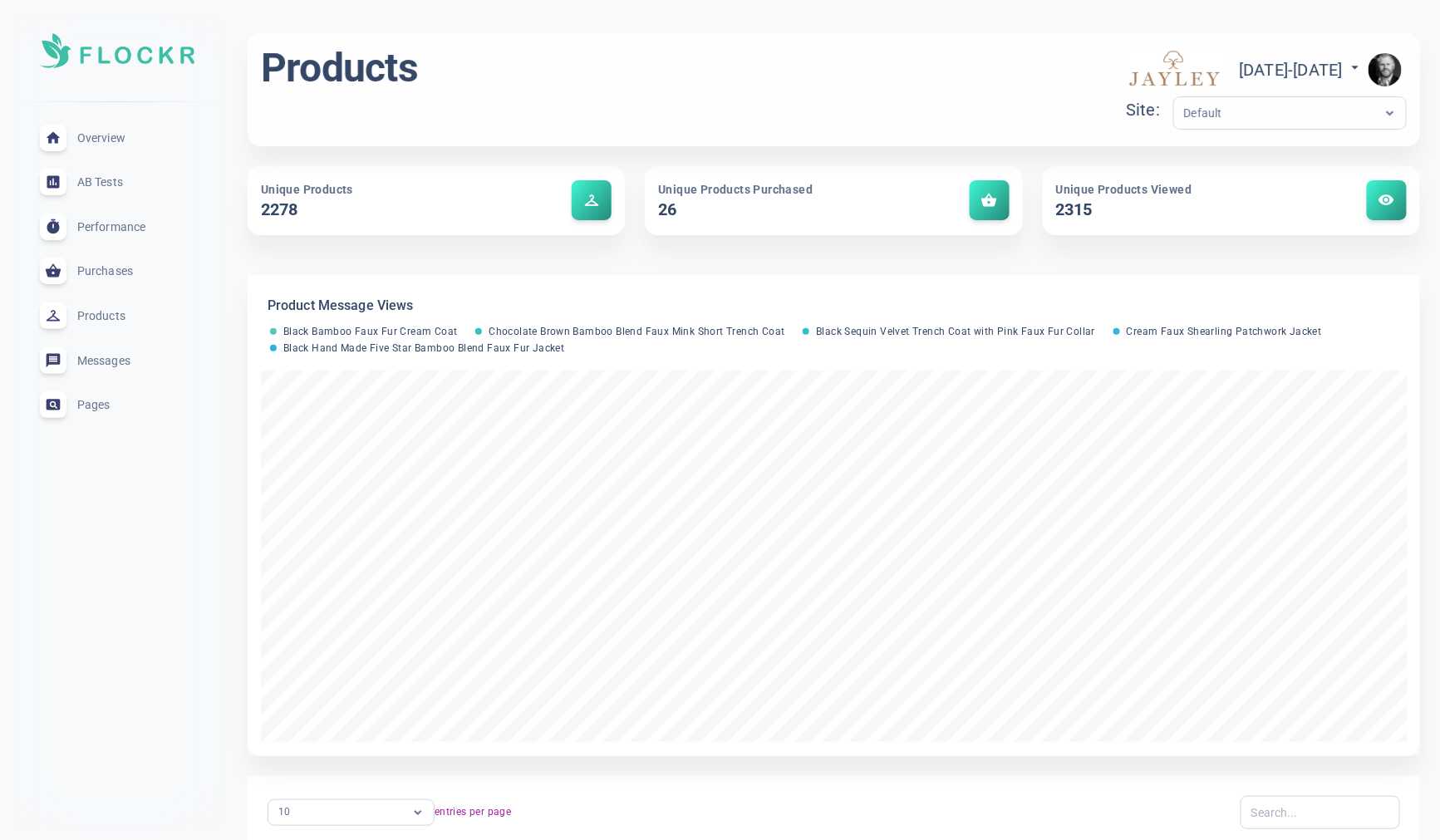
scroll to position [390, 0]
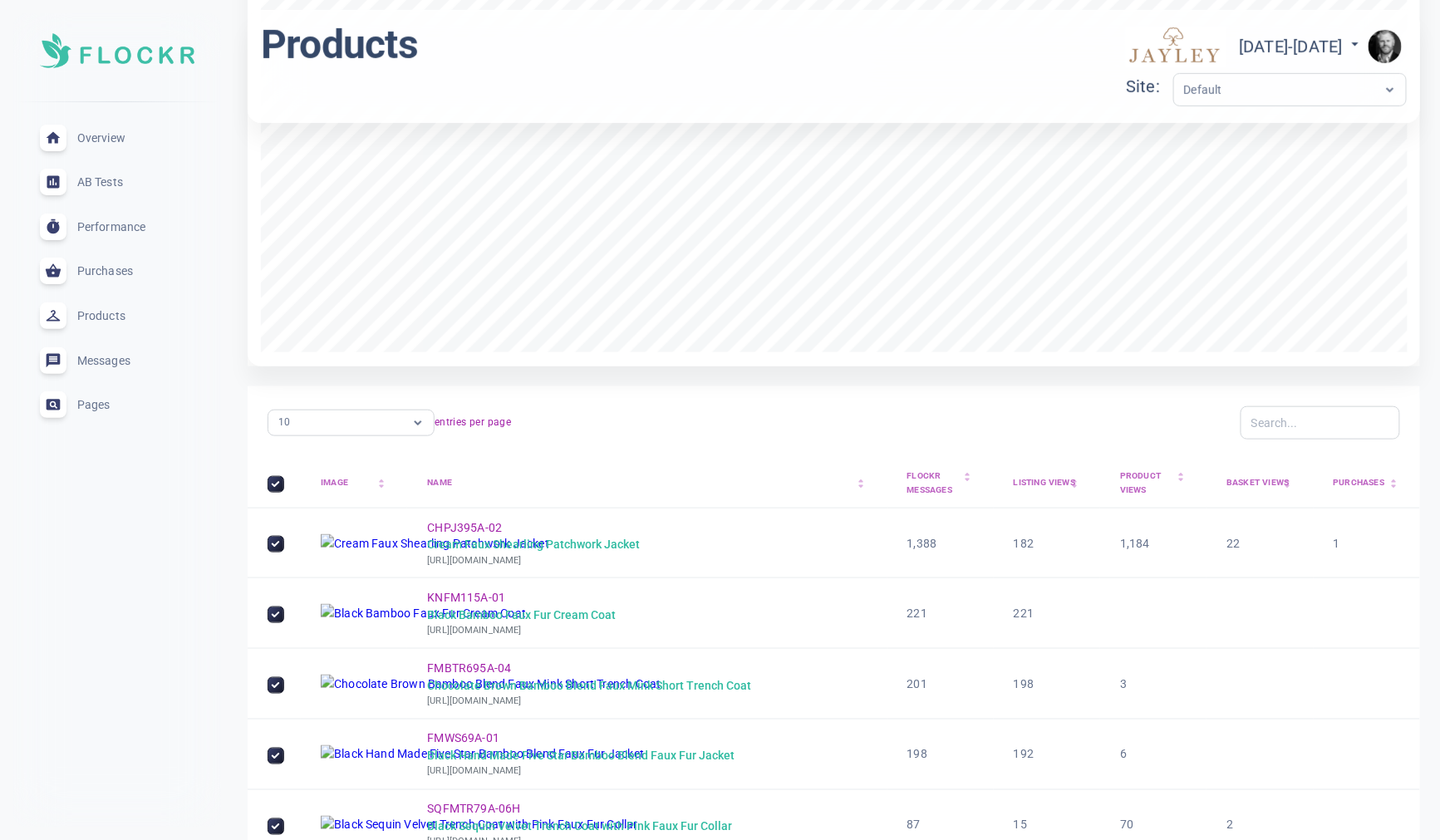
click at [1350, 485] on div "Purchases arrow_drop_up arrow_drop_down" at bounding box center [1366, 483] width 67 height 14
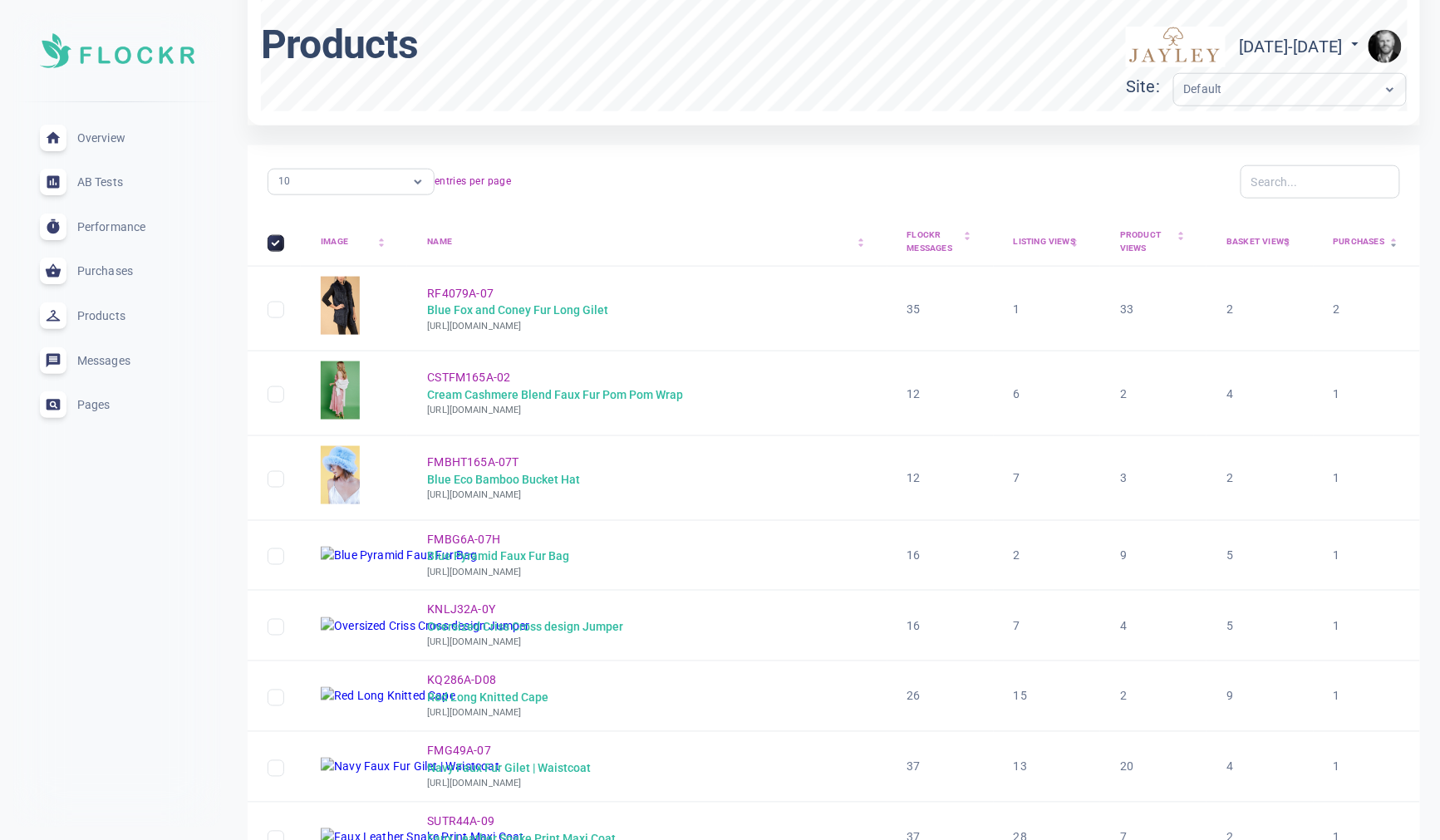
scroll to position [0, 0]
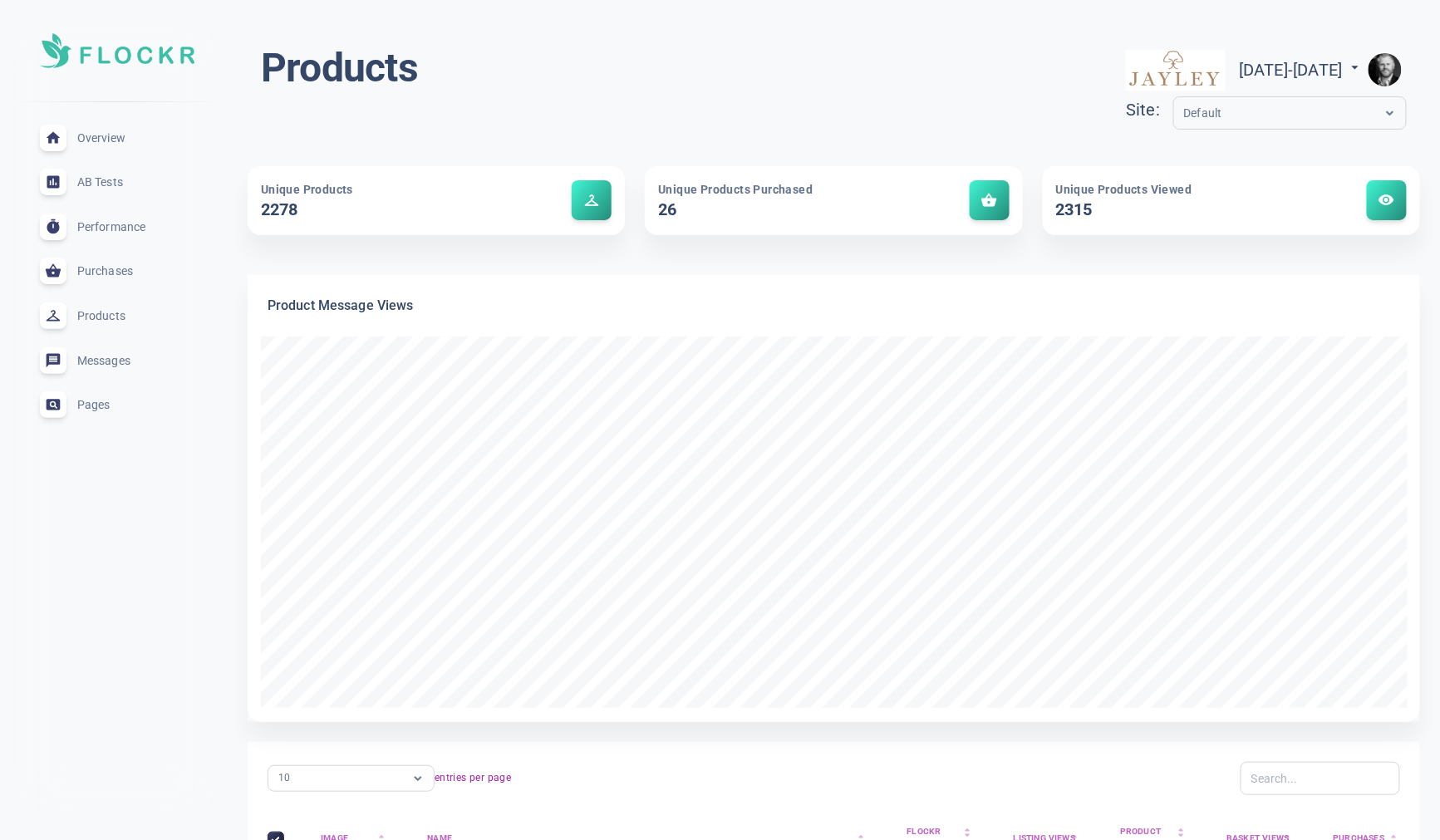
click at [1345, 107] on div "Default" at bounding box center [1274, 112] width 200 height 19
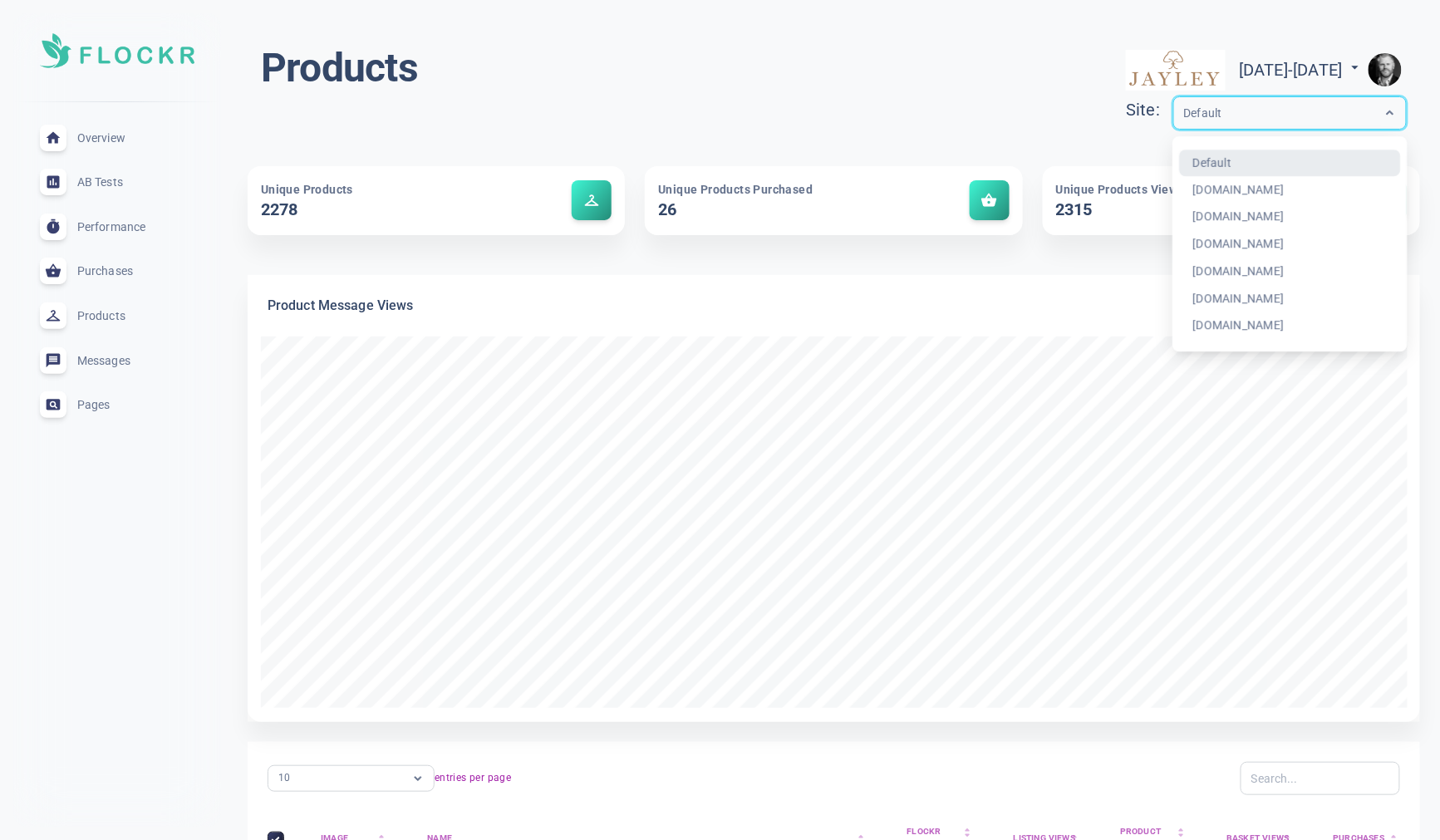
click at [1350, 69] on img "button" at bounding box center [1384, 69] width 33 height 33
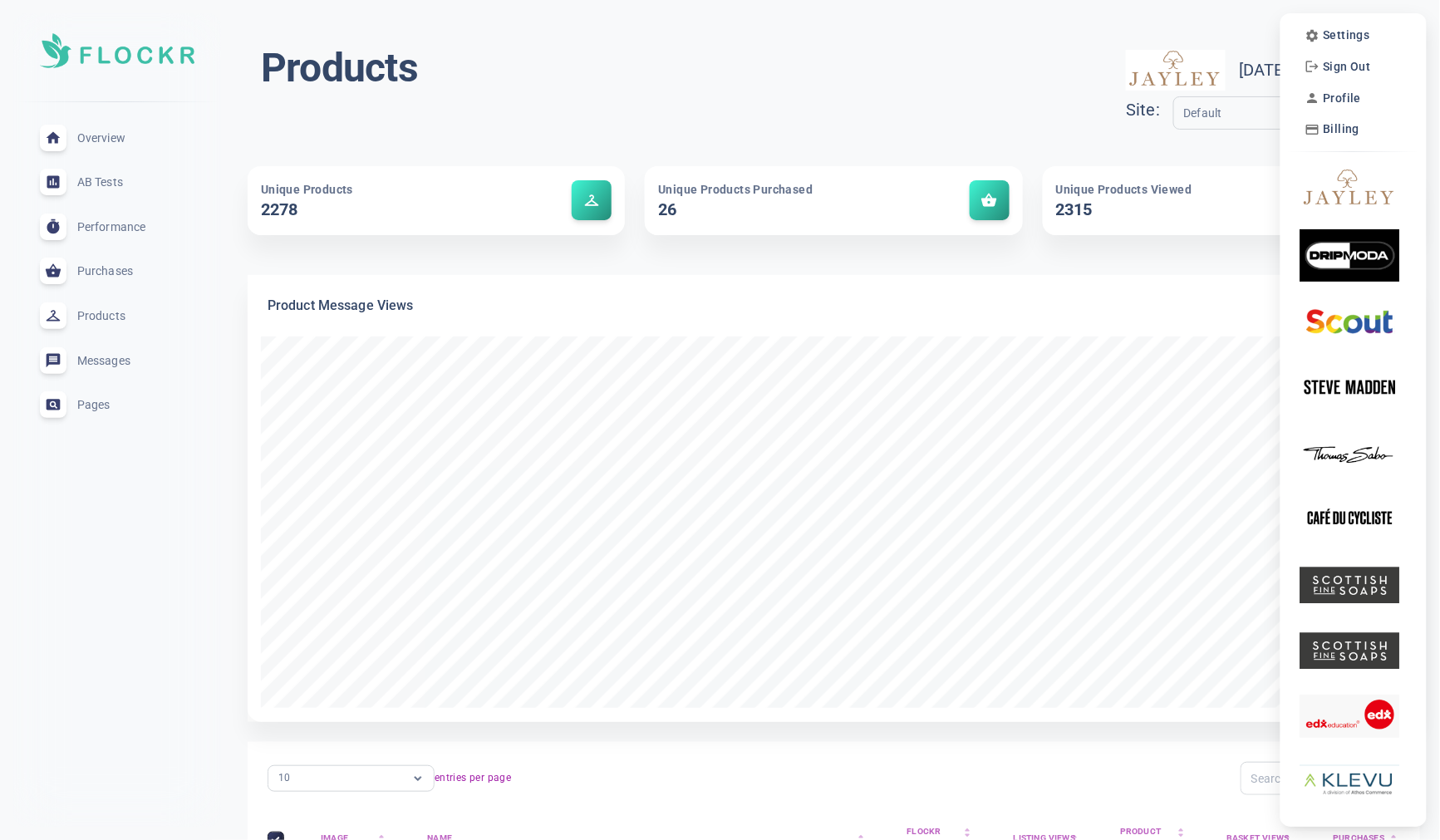
scroll to position [7, 0]
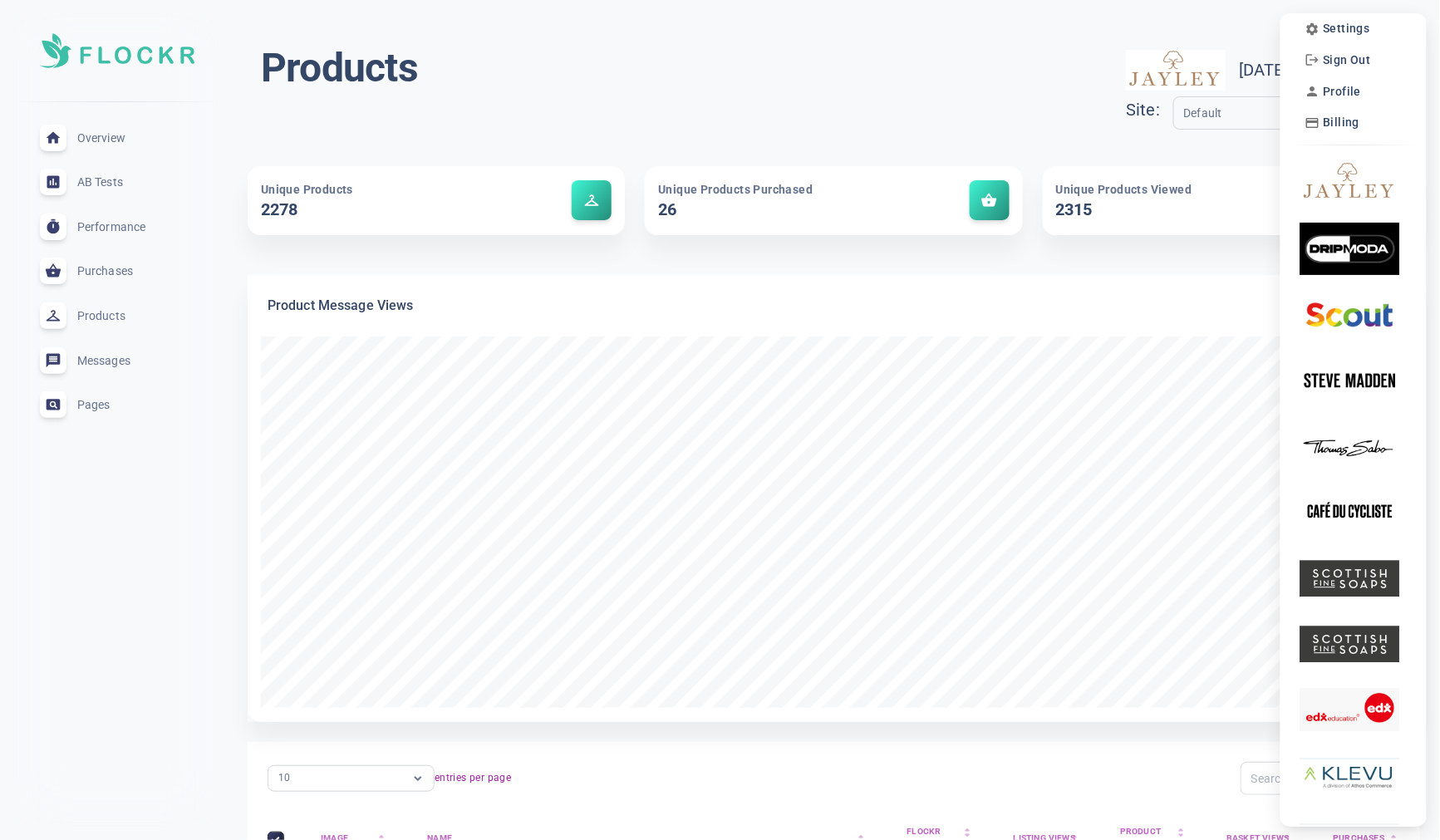
click at [1221, 123] on div at bounding box center [720, 420] width 1440 height 840
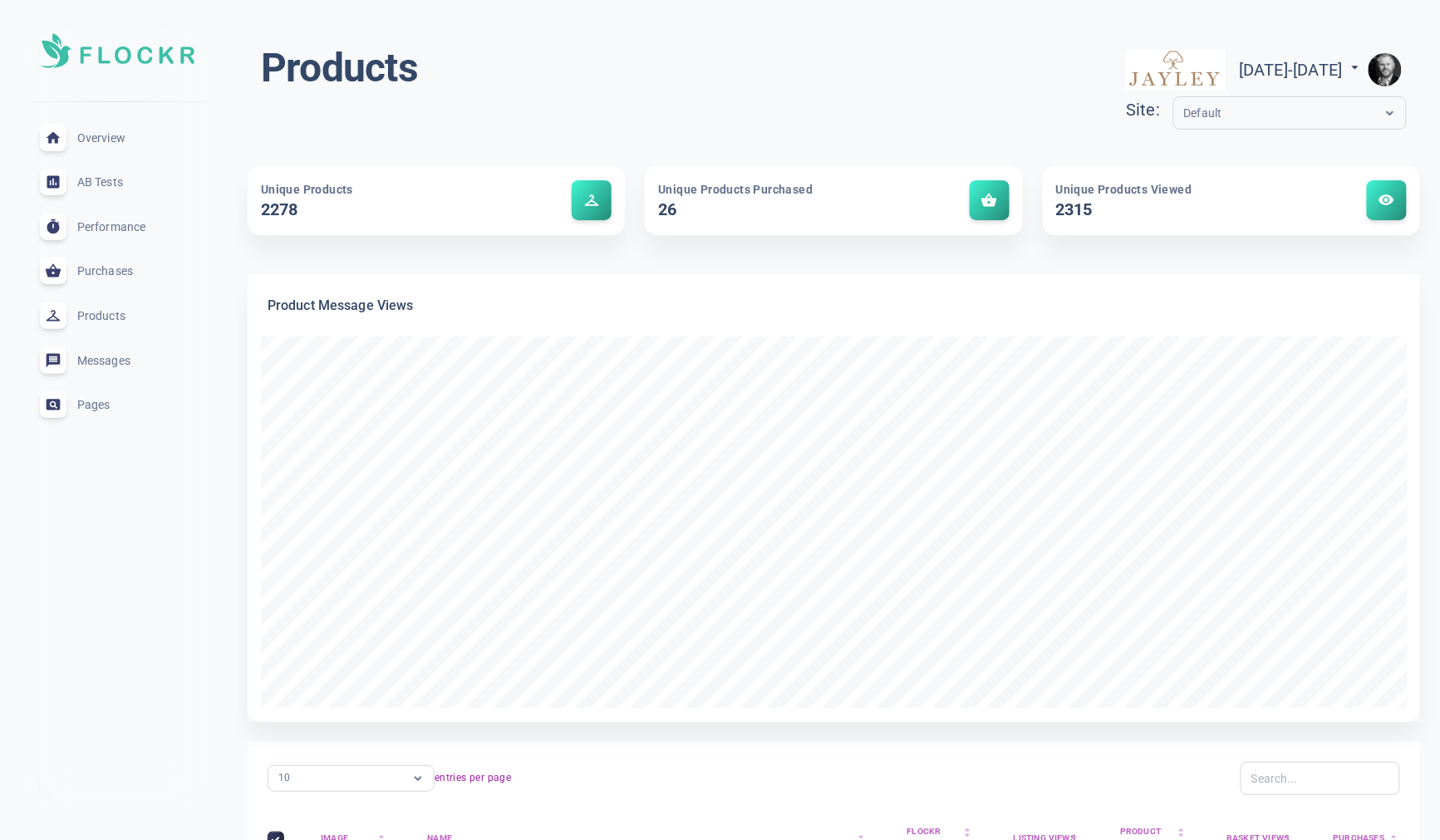
click at [1232, 119] on div "Settings Sign Out Profile Billing" at bounding box center [720, 420] width 1440 height 840
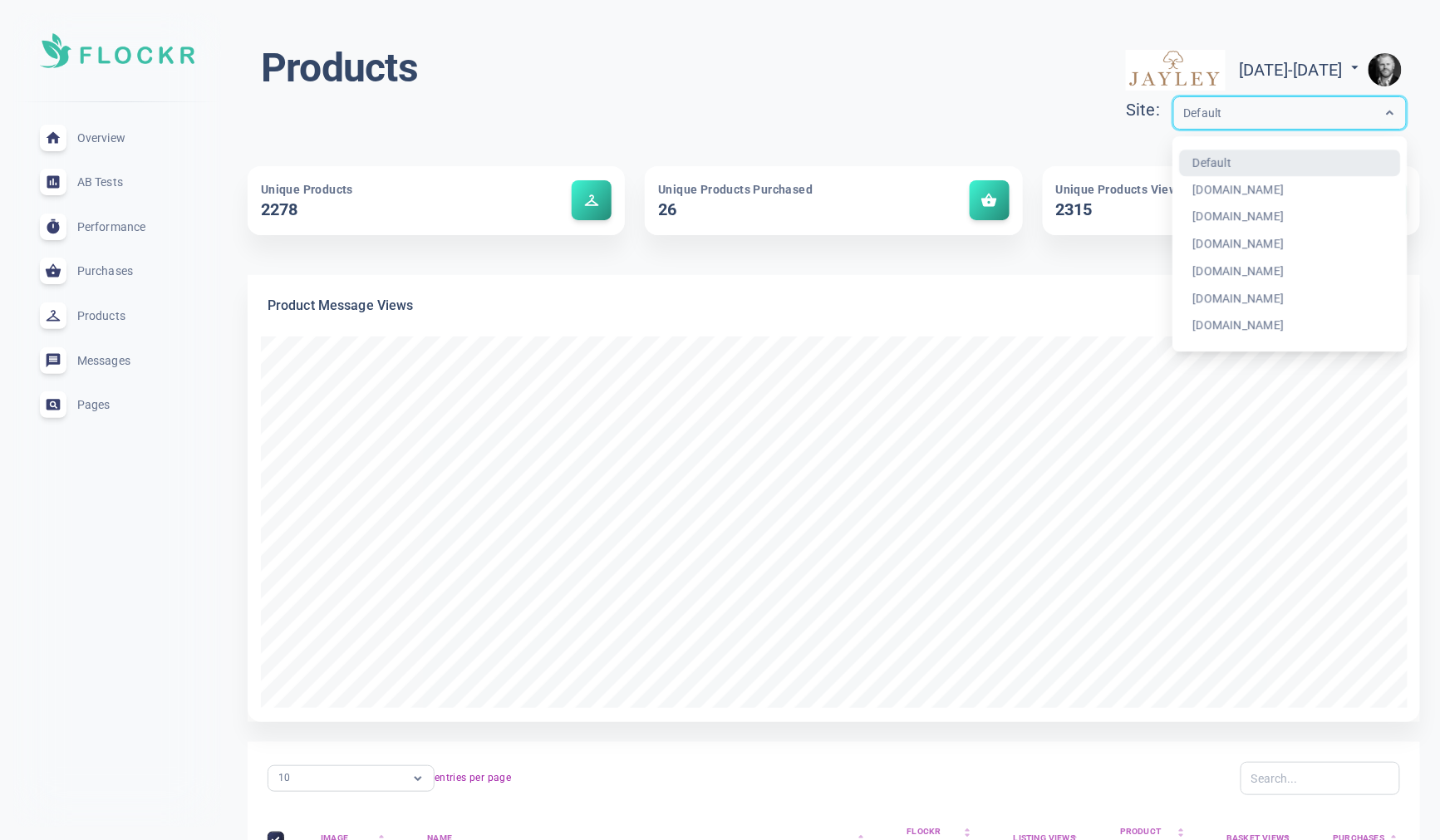
click at [1233, 119] on div "Default" at bounding box center [1274, 112] width 200 height 19
